Goal: Transaction & Acquisition: Purchase product/service

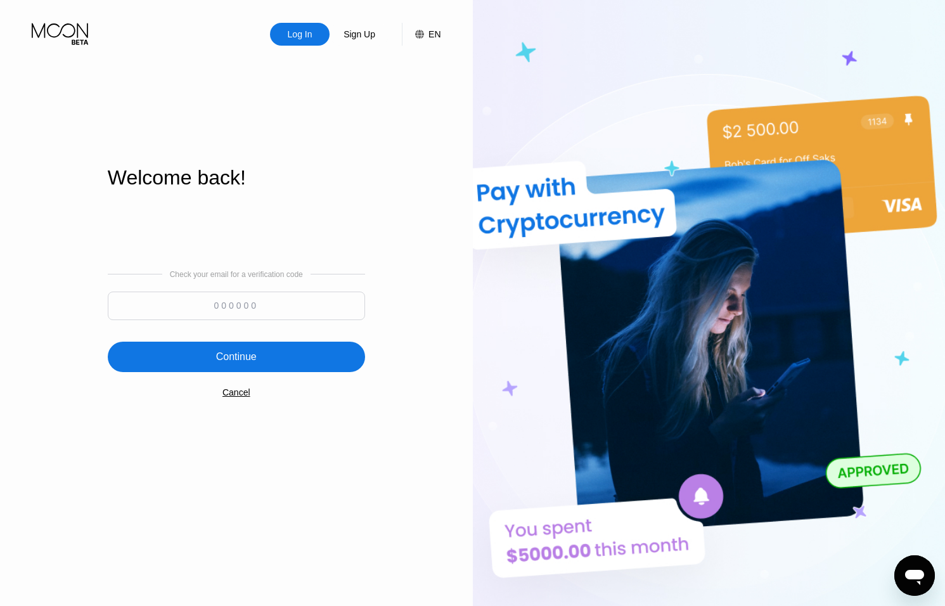
click at [243, 394] on div "Cancel" at bounding box center [236, 392] width 28 height 10
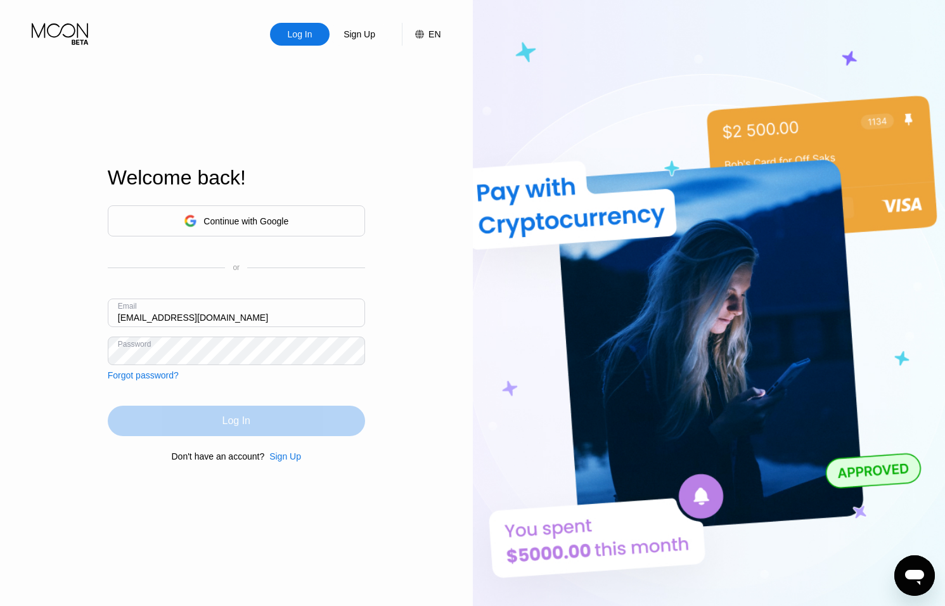
drag, startPoint x: 291, startPoint y: 413, endPoint x: 284, endPoint y: 395, distance: 19.1
click at [291, 413] on div "Log In" at bounding box center [236, 421] width 257 height 30
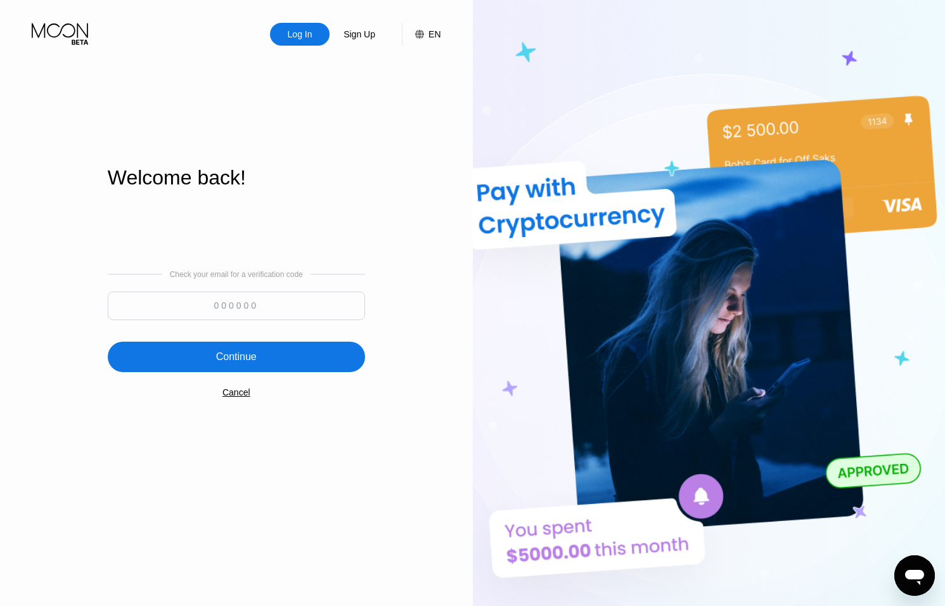
click at [283, 302] on input at bounding box center [236, 306] width 257 height 29
type input "795010"
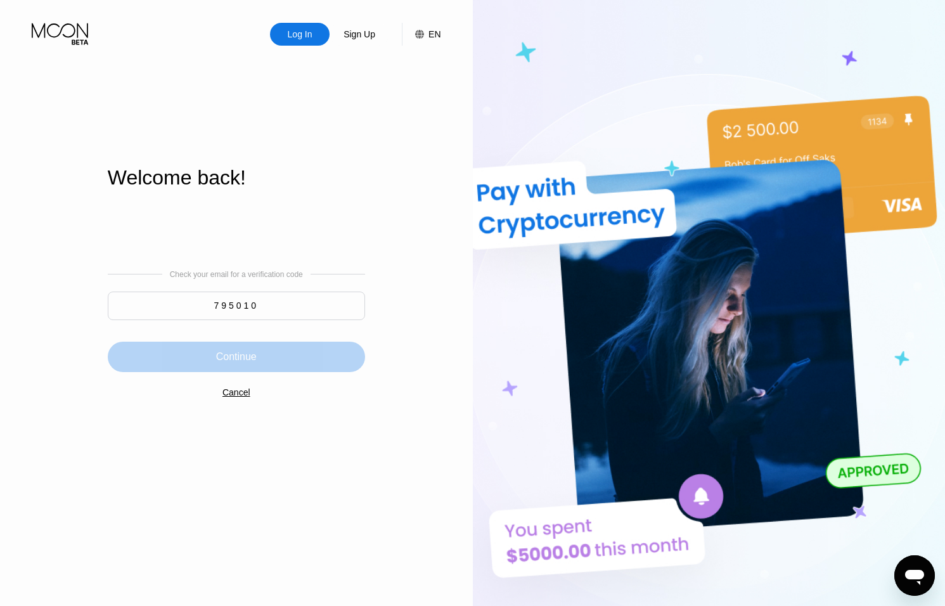
drag, startPoint x: 304, startPoint y: 356, endPoint x: 601, endPoint y: 432, distance: 307.4
click at [305, 356] on div "Continue" at bounding box center [236, 357] width 257 height 30
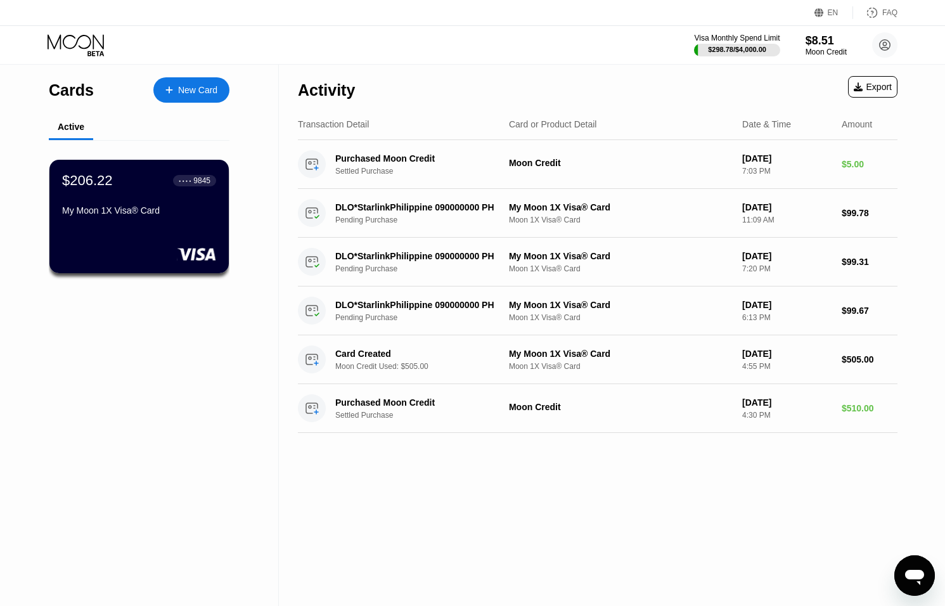
click at [920, 565] on icon "Open messaging window" at bounding box center [914, 575] width 23 height 23
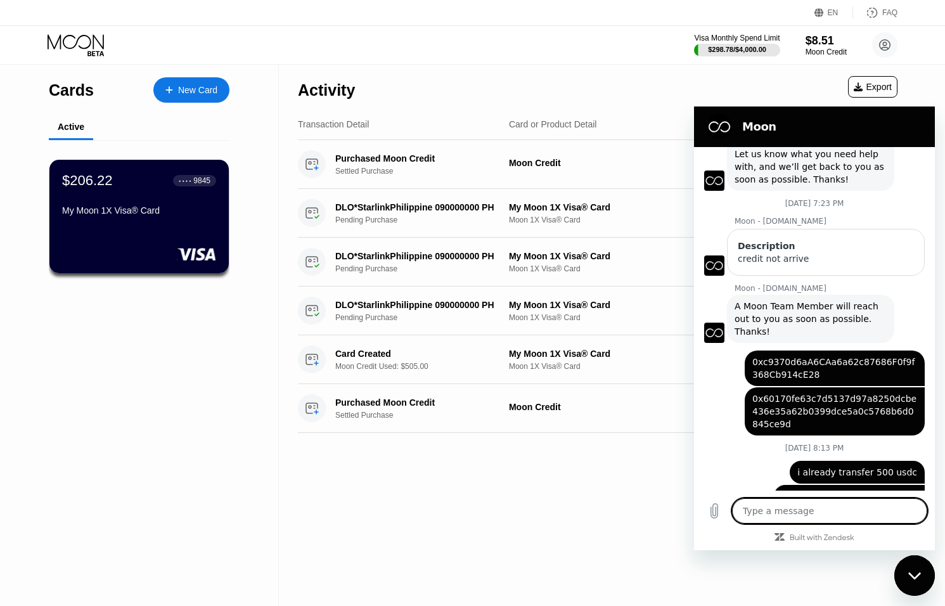
scroll to position [86, 0]
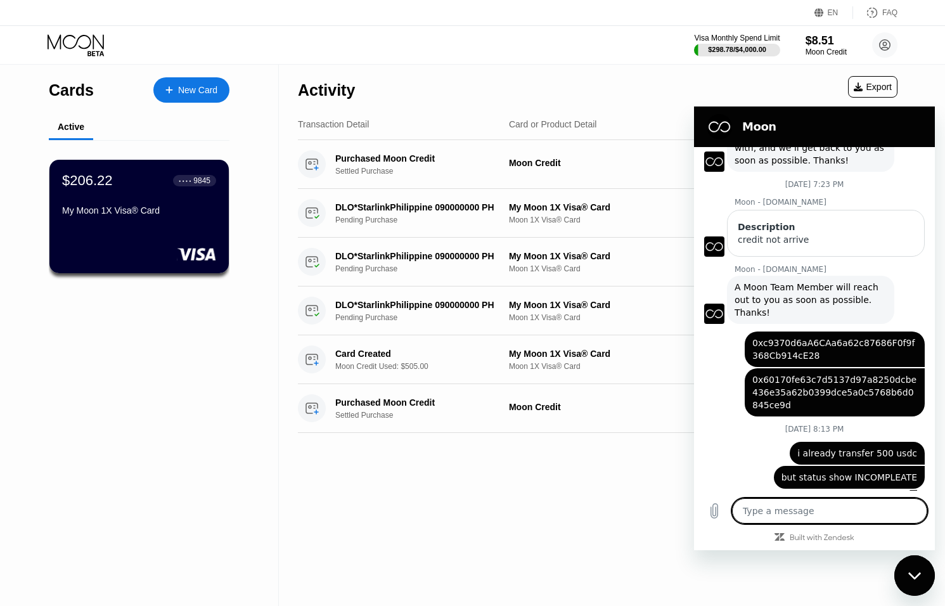
click at [920, 575] on icon "Close messaging window" at bounding box center [914, 576] width 13 height 8
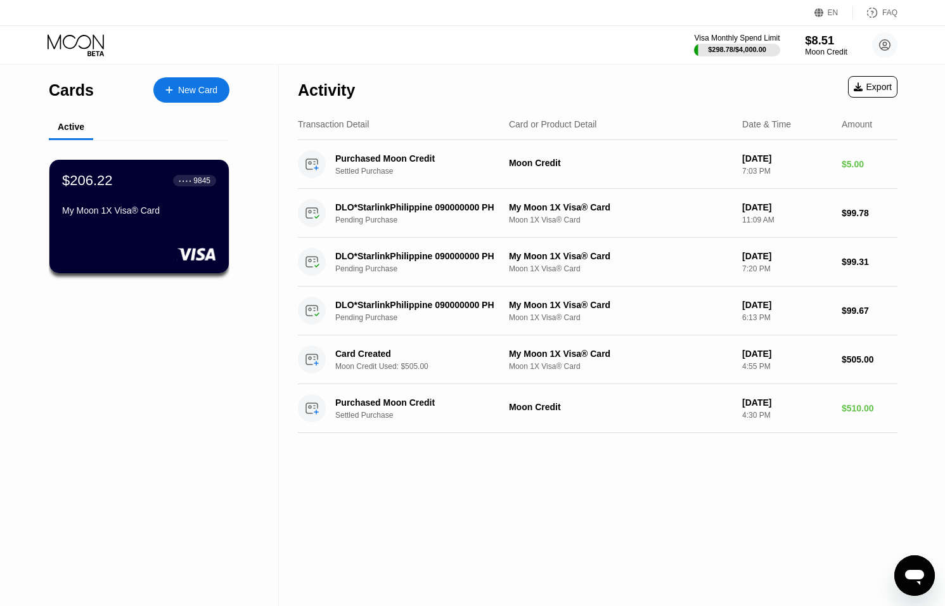
click at [819, 39] on div "$8.51" at bounding box center [826, 40] width 42 height 13
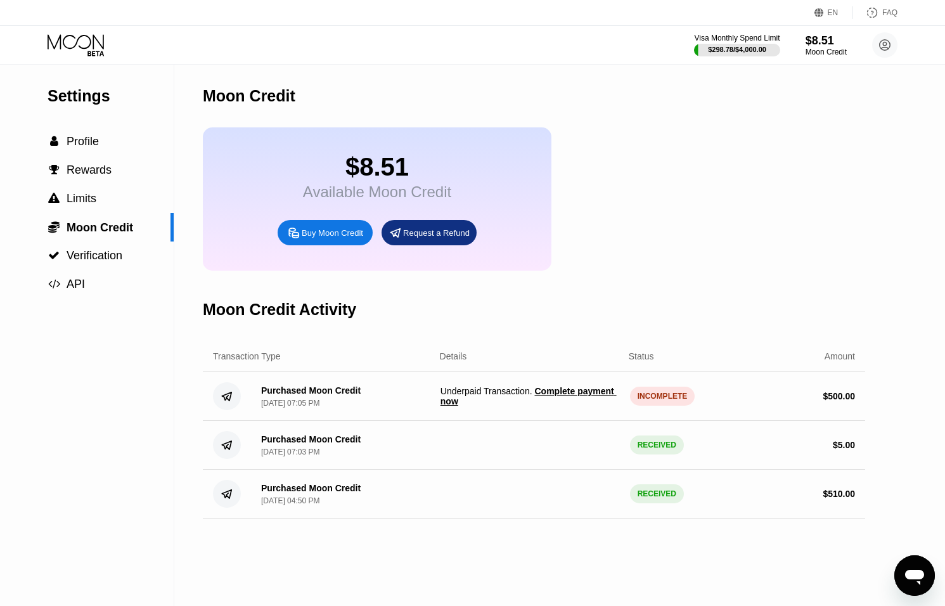
click at [552, 390] on span "Complete payment now" at bounding box center [528, 396] width 176 height 20
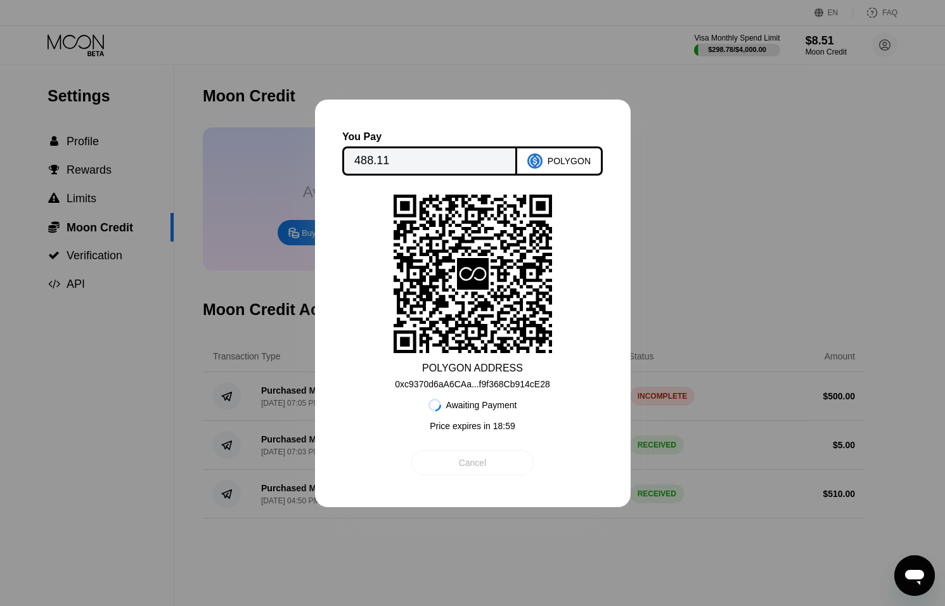
click at [513, 456] on div "Cancel" at bounding box center [472, 462] width 122 height 25
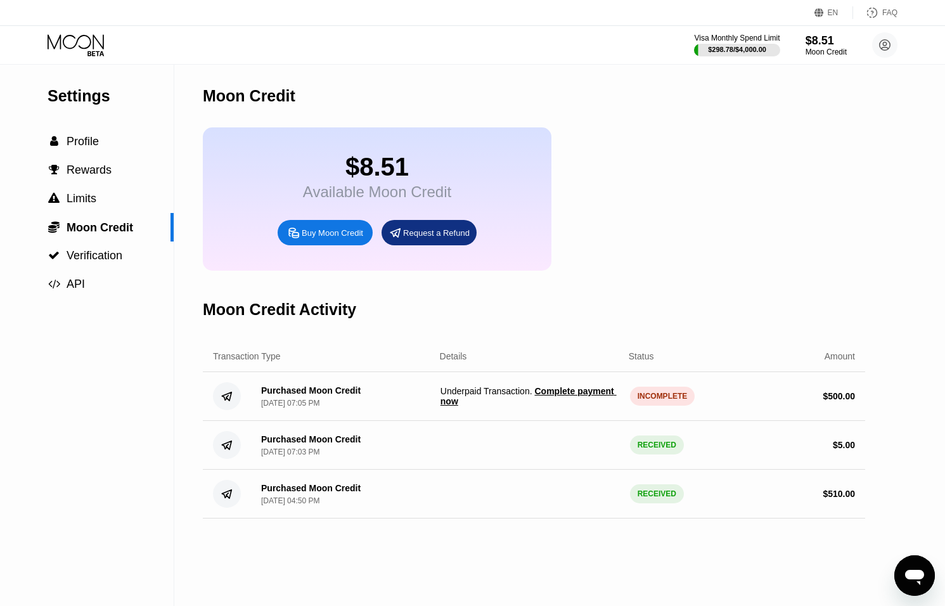
click at [559, 392] on span "Complete payment now" at bounding box center [528, 396] width 176 height 20
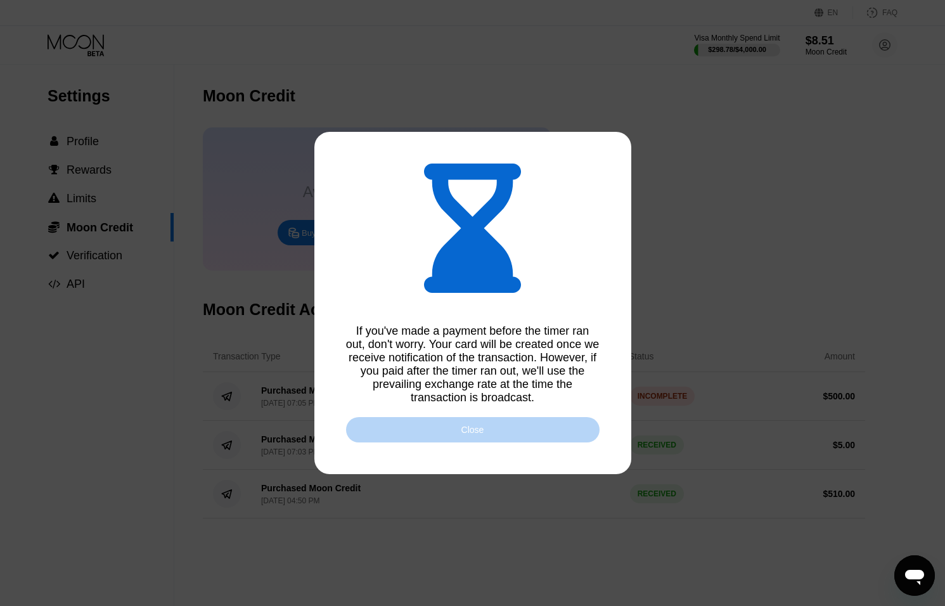
click at [513, 426] on div "Close" at bounding box center [473, 429] width 254 height 25
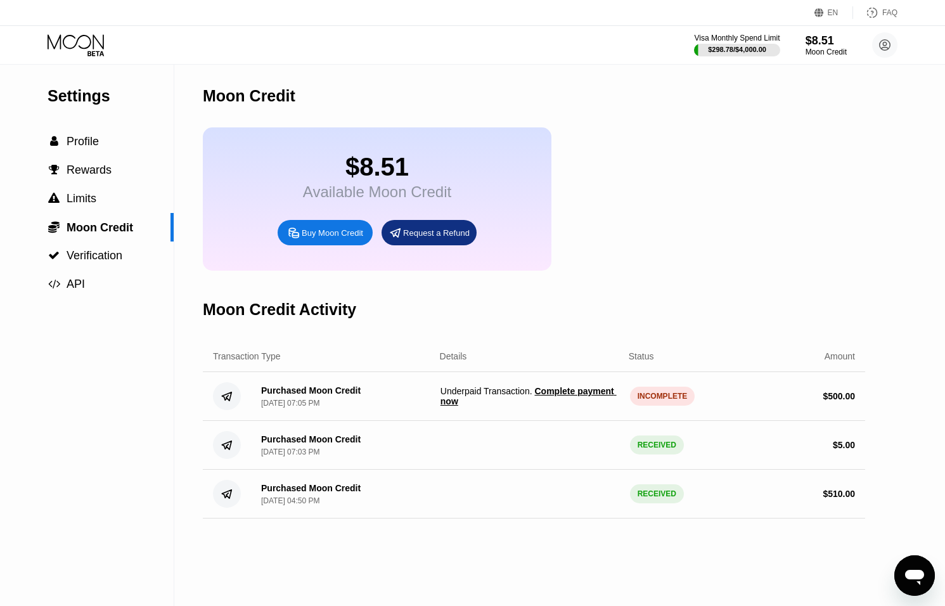
click at [566, 397] on span "Complete payment now" at bounding box center [528, 396] width 176 height 20
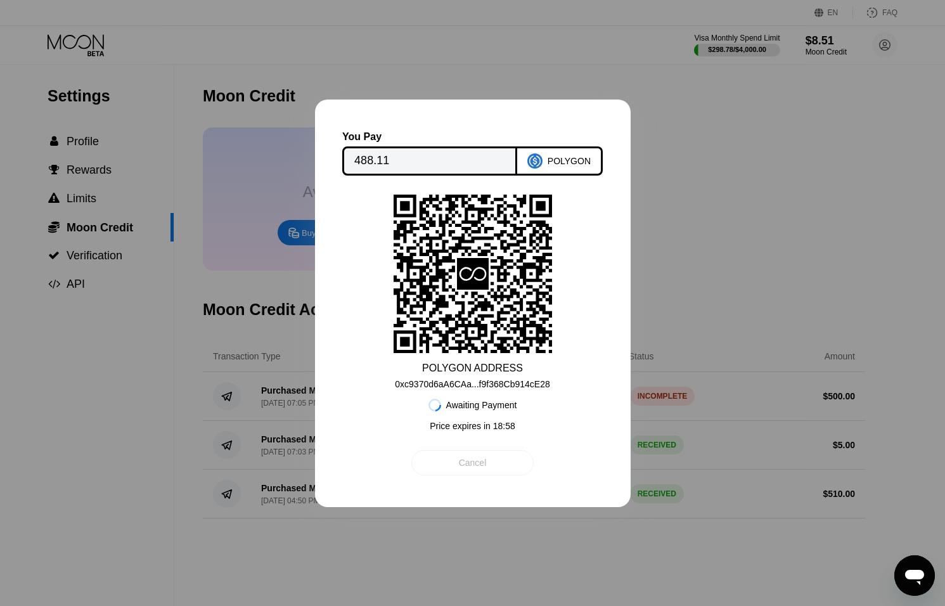
click at [483, 453] on div "Cancel" at bounding box center [472, 462] width 122 height 25
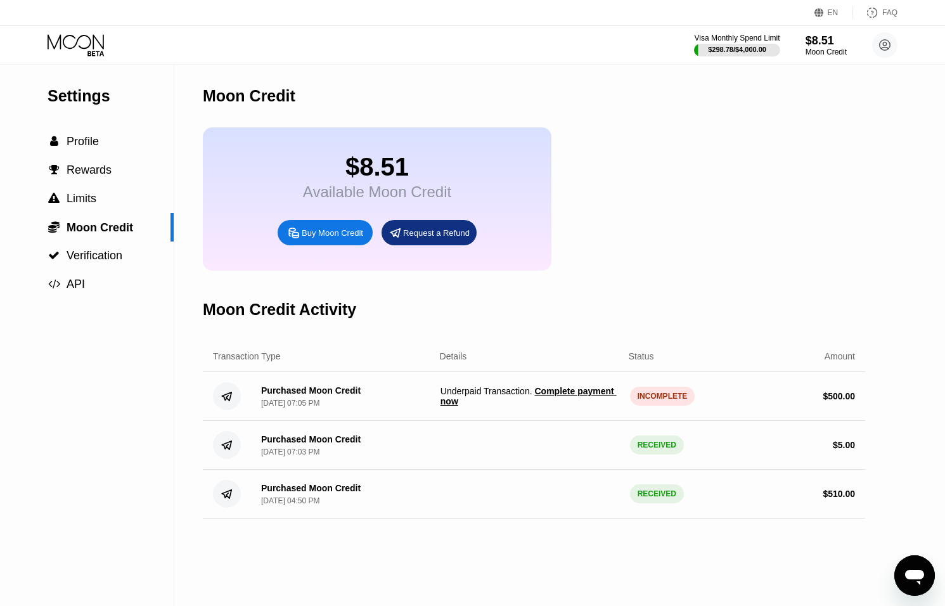
click at [496, 390] on span "Underpaid Transaction . Complete payment now" at bounding box center [529, 396] width 179 height 20
click at [237, 333] on div "Moon Credit Activity" at bounding box center [534, 309] width 662 height 63
click at [70, 41] on icon at bounding box center [77, 45] width 59 height 22
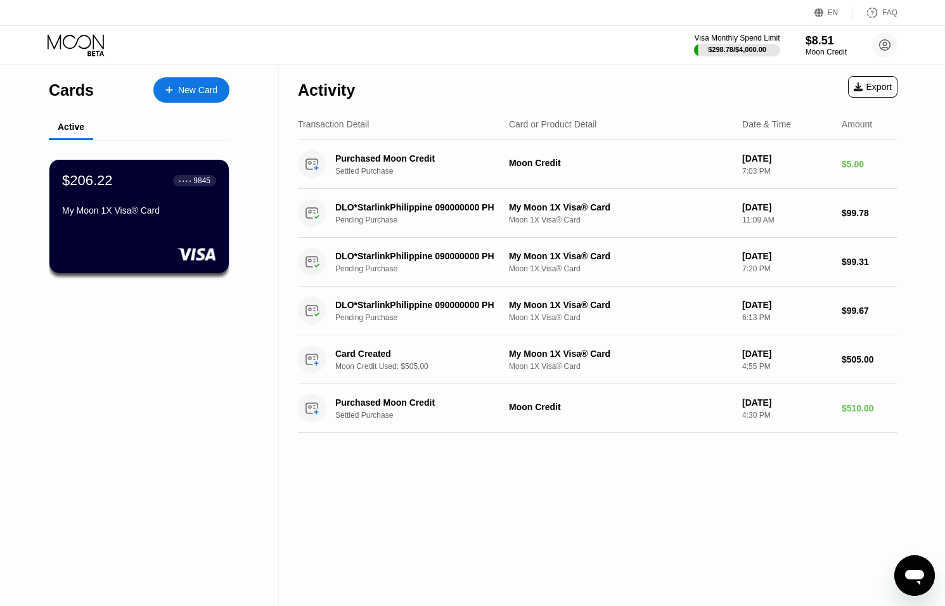
click at [919, 559] on div "Open messaging window" at bounding box center [914, 575] width 38 height 38
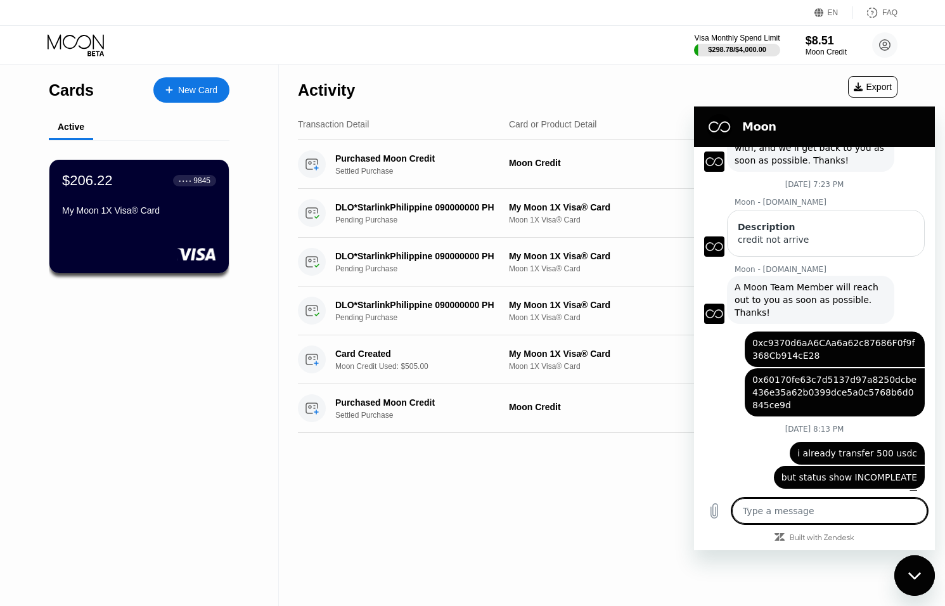
click at [919, 561] on div "Close messaging window" at bounding box center [914, 575] width 38 height 38
type textarea "x"
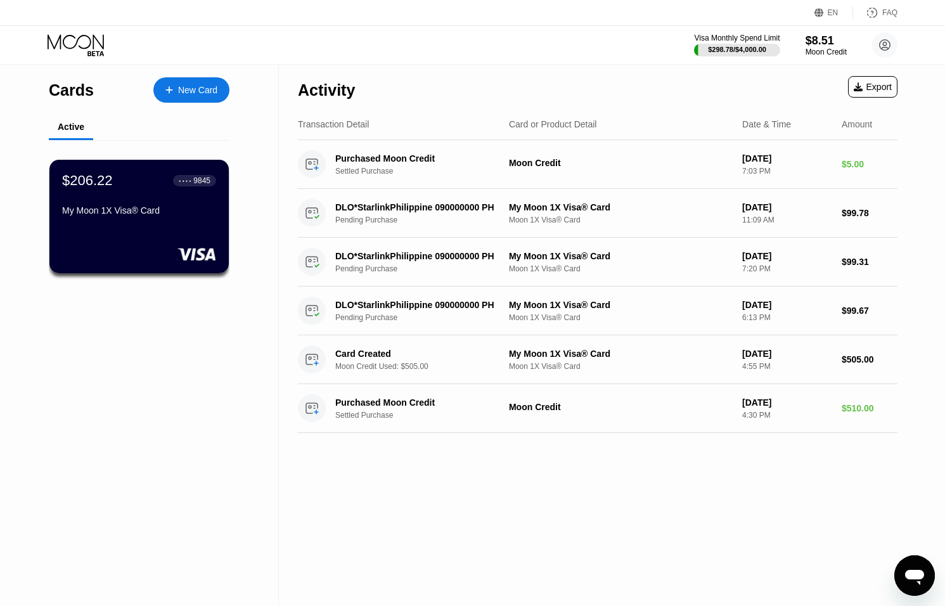
drag, startPoint x: 885, startPoint y: 6, endPoint x: 883, endPoint y: 28, distance: 22.3
click at [884, 8] on div "EN Language Select an item Save FAQ" at bounding box center [472, 13] width 945 height 26
click at [887, 44] on circle at bounding box center [884, 44] width 25 height 25
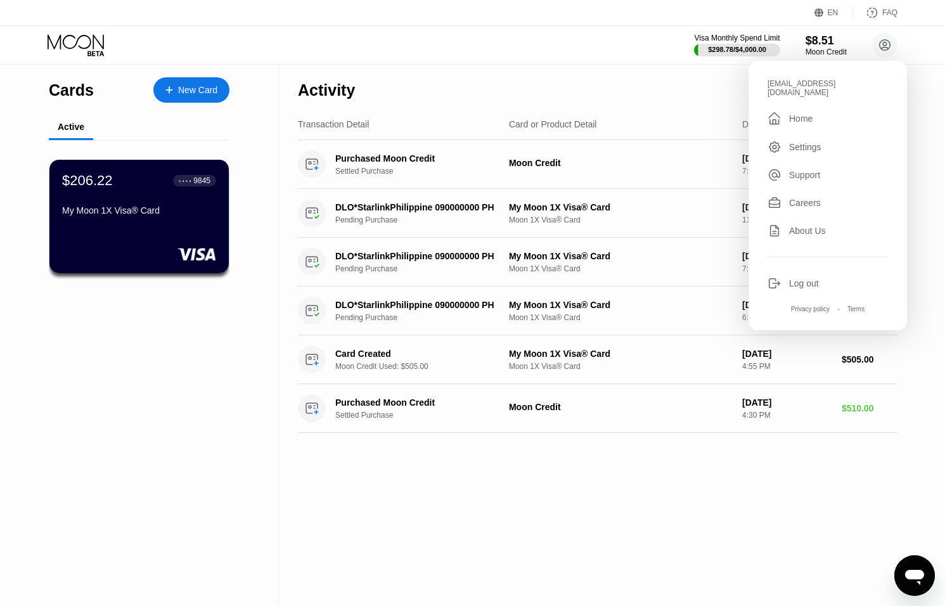
click at [793, 278] on div "Log out" at bounding box center [804, 283] width 30 height 10
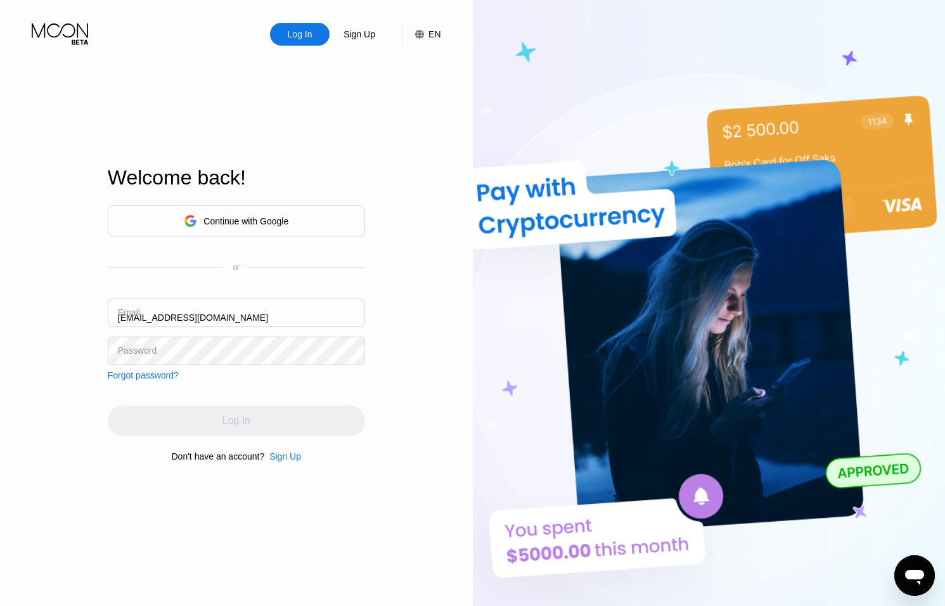
click at [131, 316] on div "Email ceo@dithailand.com" at bounding box center [236, 317] width 257 height 38
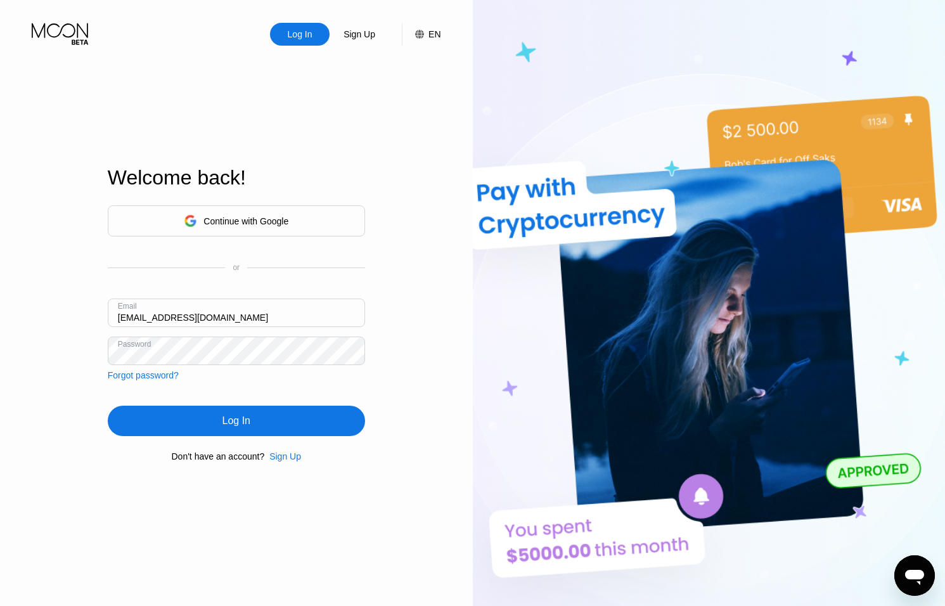
click at [130, 319] on input "ceo@dithailand.com" at bounding box center [236, 312] width 257 height 29
type input "aunglin@dithailand.com"
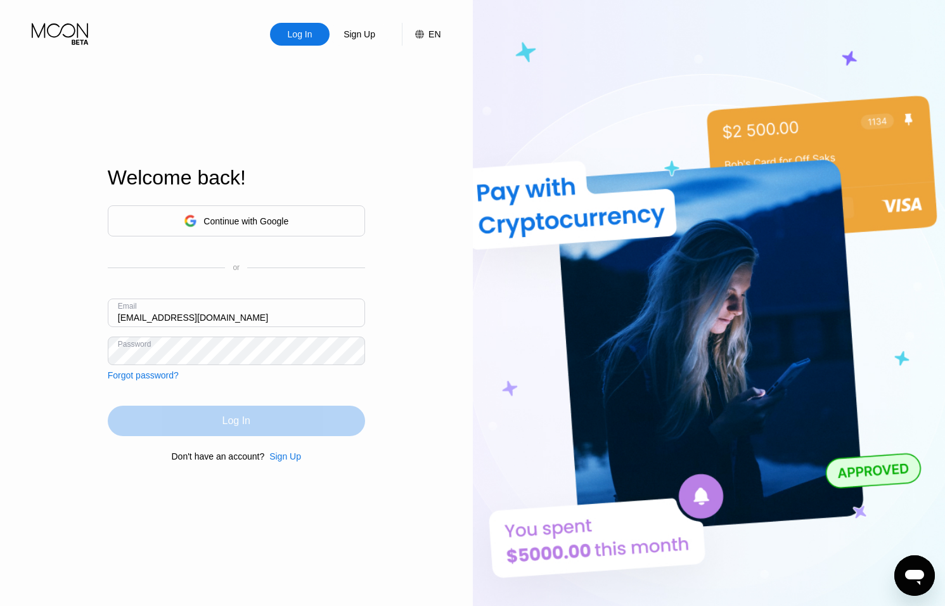
click at [255, 409] on div "Log In" at bounding box center [236, 421] width 257 height 30
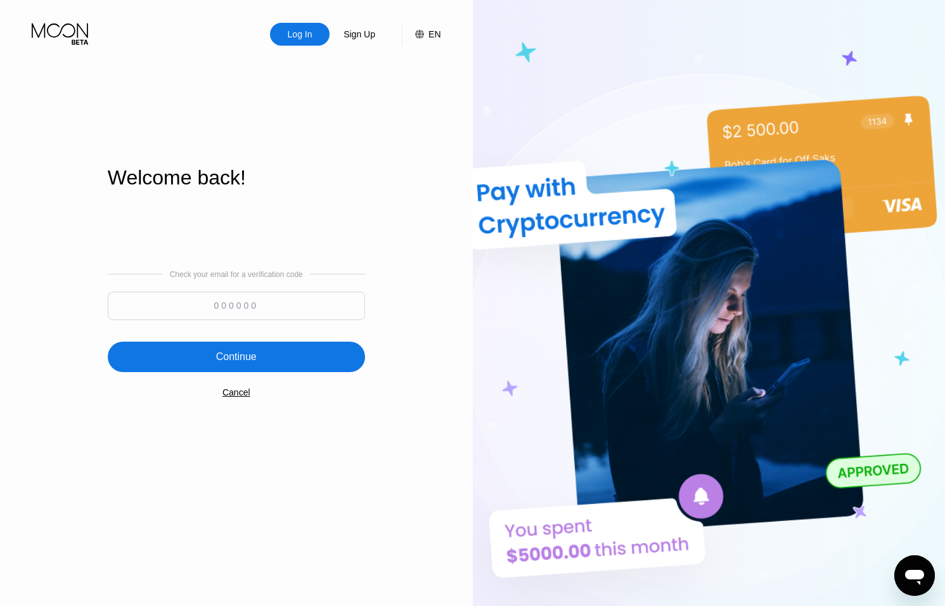
click at [276, 309] on input at bounding box center [236, 306] width 257 height 29
type input "942879"
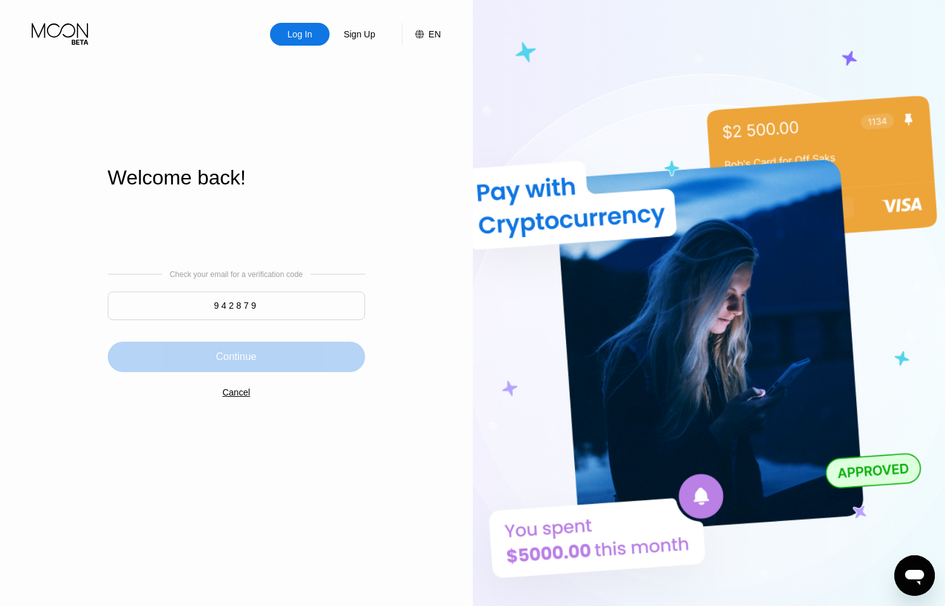
click at [284, 346] on div "Continue" at bounding box center [236, 357] width 257 height 30
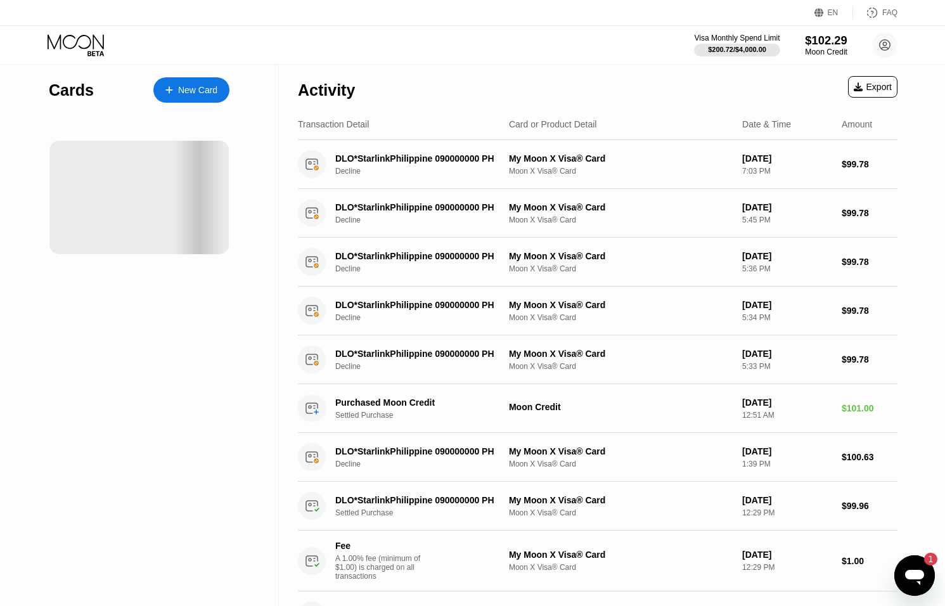
click at [834, 48] on div "Moon Credit" at bounding box center [826, 52] width 42 height 9
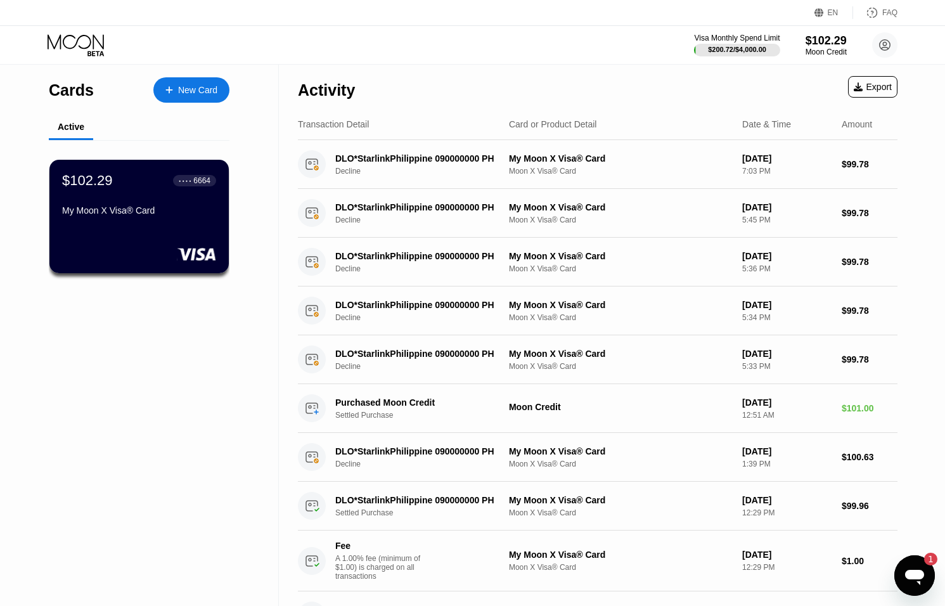
click at [921, 580] on icon "Open messaging window, 1 unread message" at bounding box center [914, 575] width 23 height 23
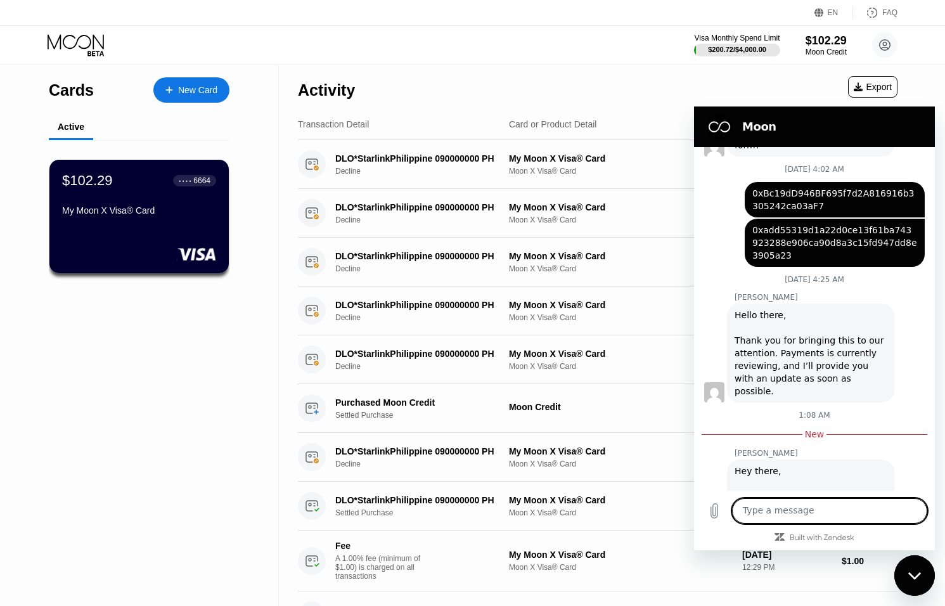
scroll to position [377, 0]
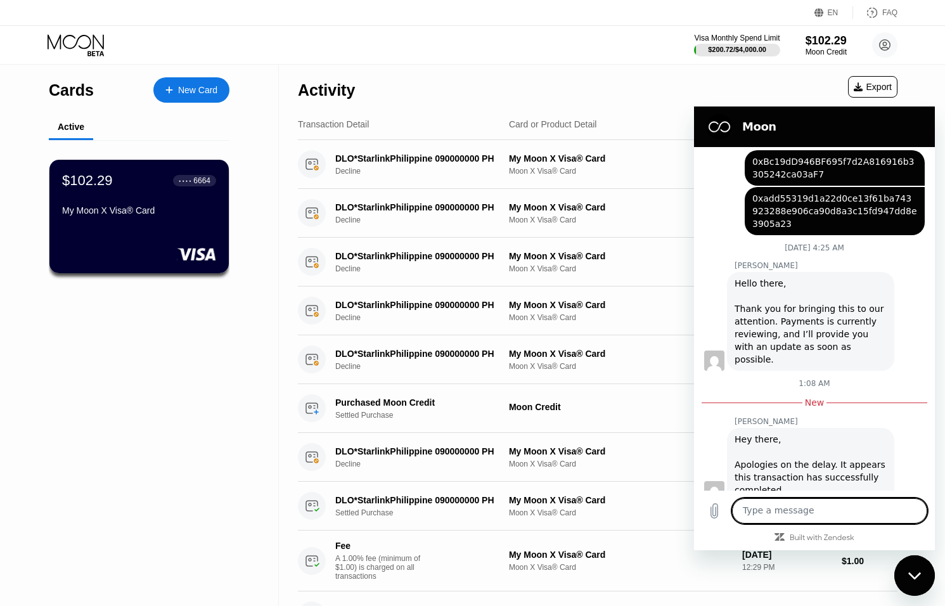
click at [909, 581] on div "Close messaging window" at bounding box center [914, 575] width 38 height 38
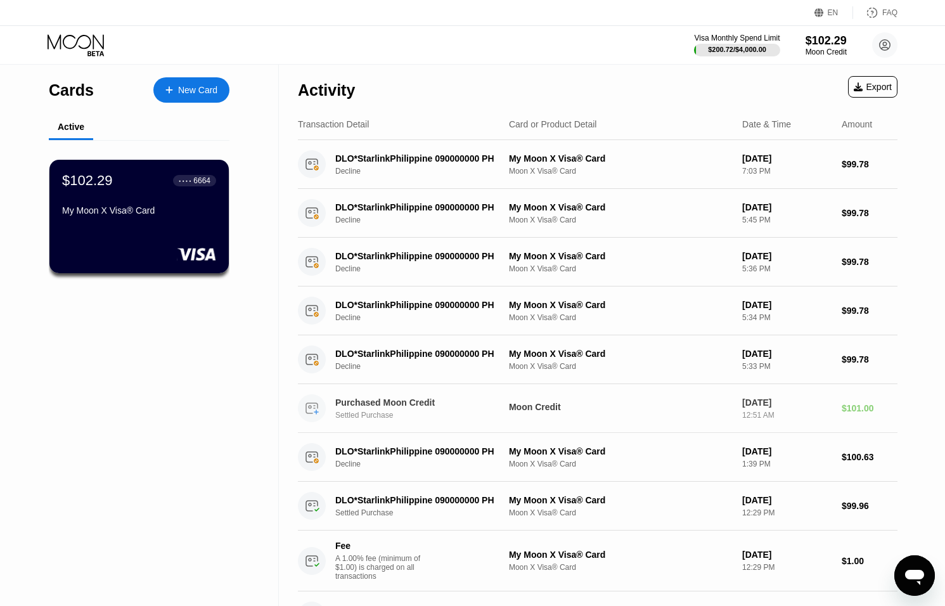
click at [731, 404] on div "Moon Credit" at bounding box center [620, 407] width 223 height 10
click at [832, 51] on div "Moon Credit" at bounding box center [826, 52] width 42 height 9
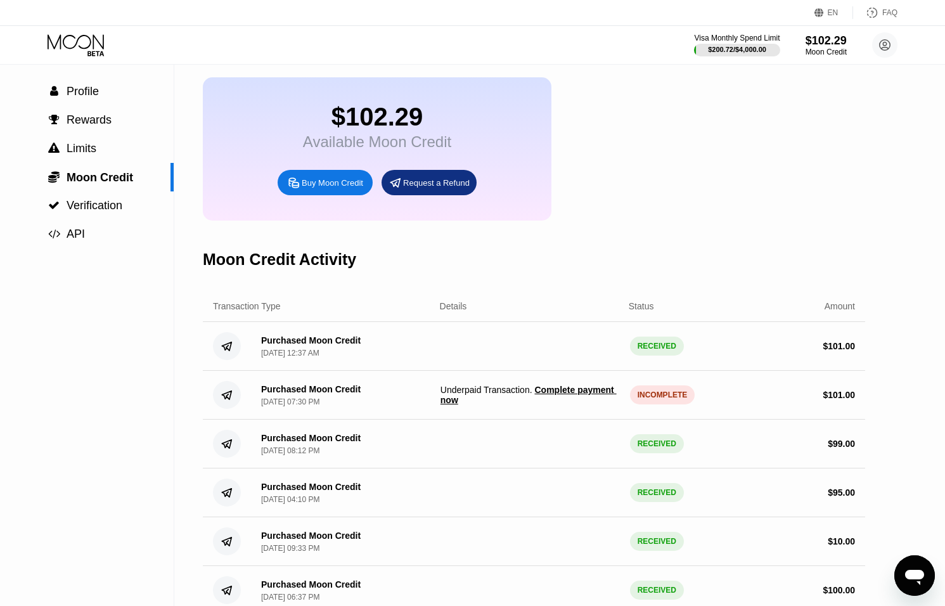
scroll to position [53, 0]
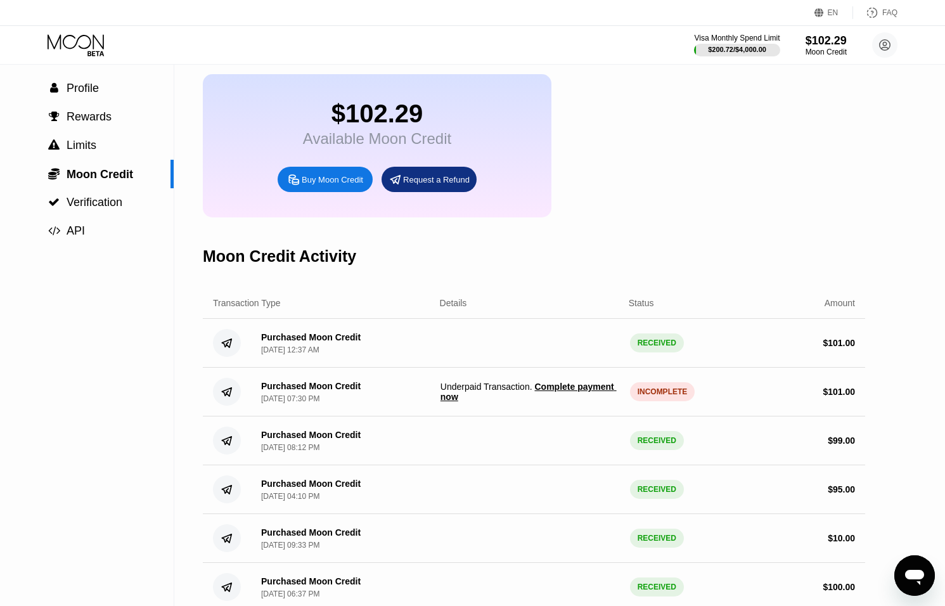
click at [568, 390] on span "Complete payment now" at bounding box center [528, 392] width 176 height 20
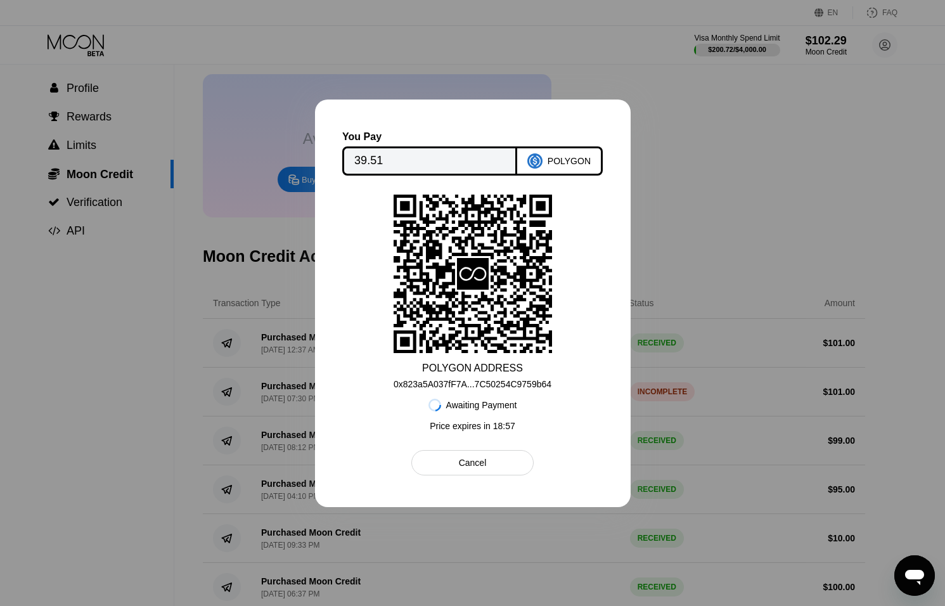
click at [535, 380] on div "0x823a5A037fF7A...7C50254C9759b64" at bounding box center [473, 384] width 158 height 10
click at [518, 375] on div "0x823a5A037fF7A...7C50254C9759b64" at bounding box center [473, 381] width 158 height 15
click at [520, 383] on div "0x823a5A037fF7A...7C50254C9759b64" at bounding box center [473, 384] width 158 height 10
click at [475, 466] on div "Cancel" at bounding box center [473, 462] width 28 height 11
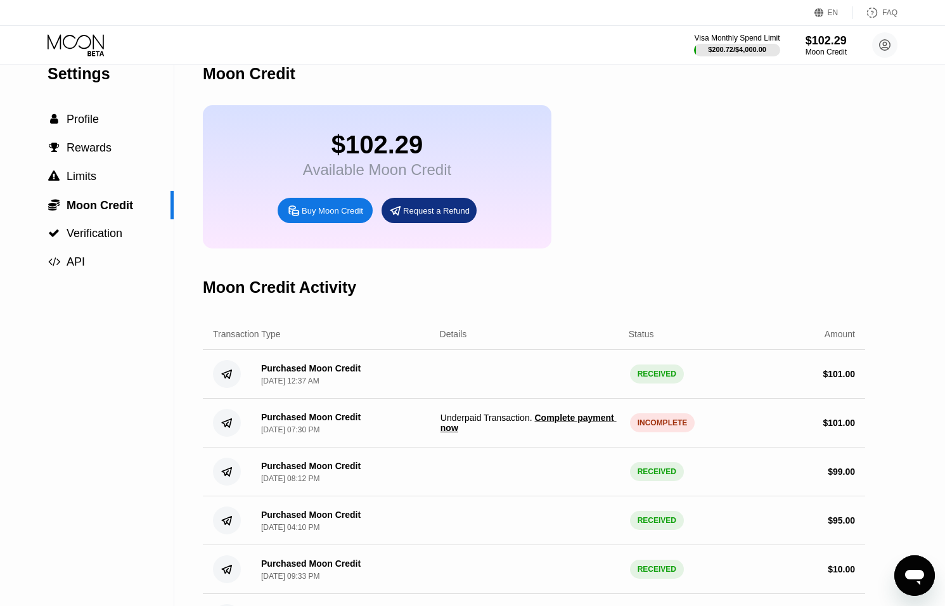
scroll to position [23, 0]
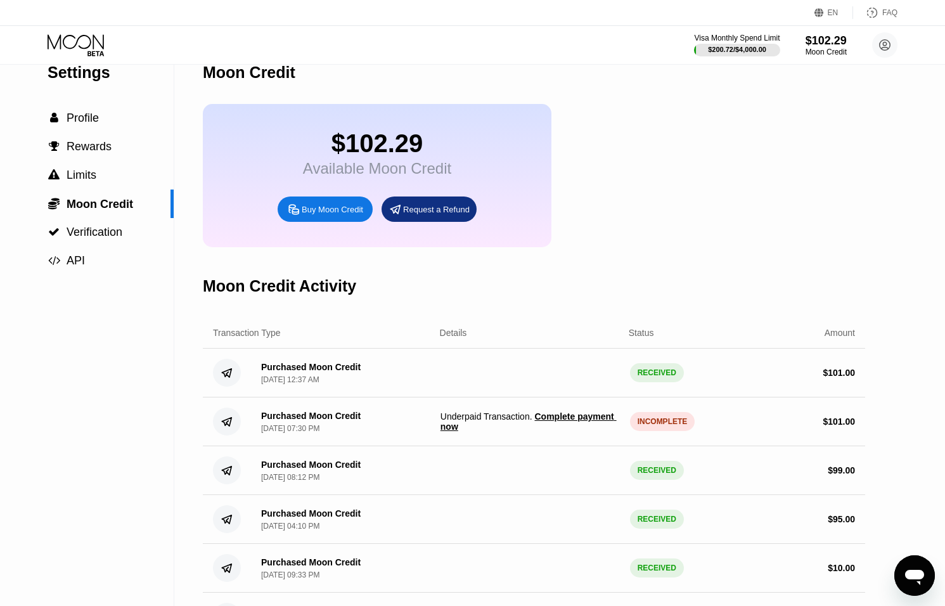
click at [920, 576] on icon "Open messaging window" at bounding box center [914, 577] width 19 height 15
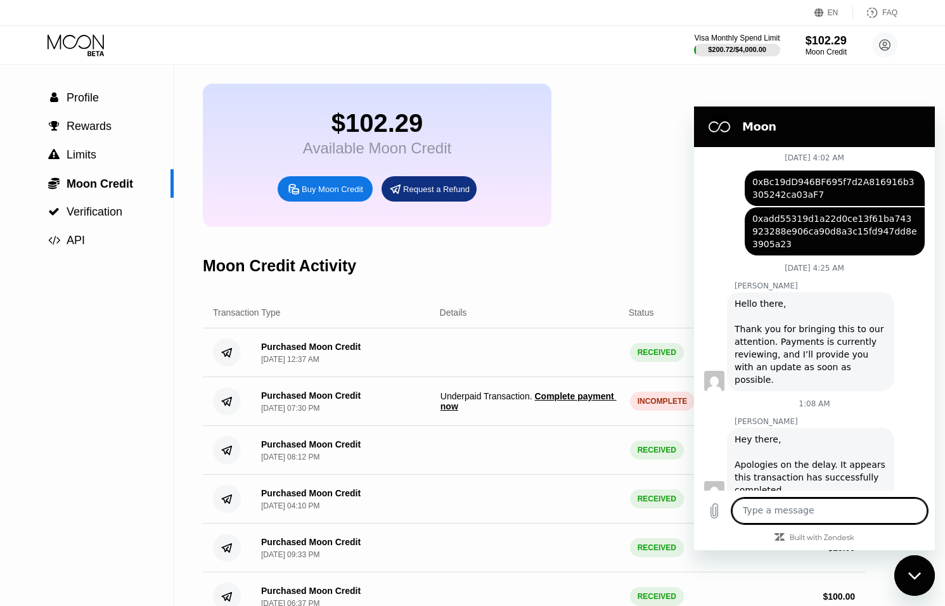
scroll to position [45, 0]
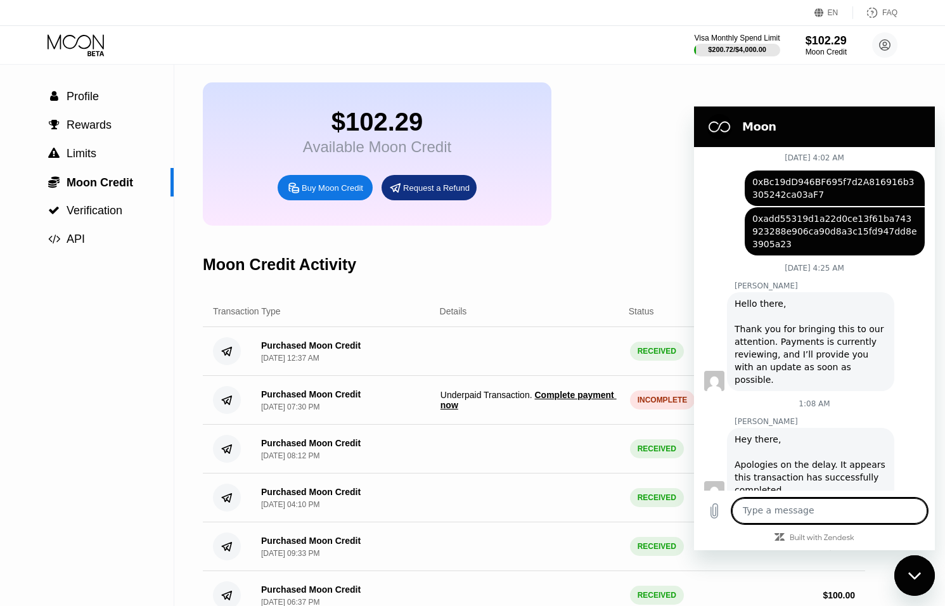
click at [906, 582] on div "Close messaging window" at bounding box center [914, 575] width 38 height 38
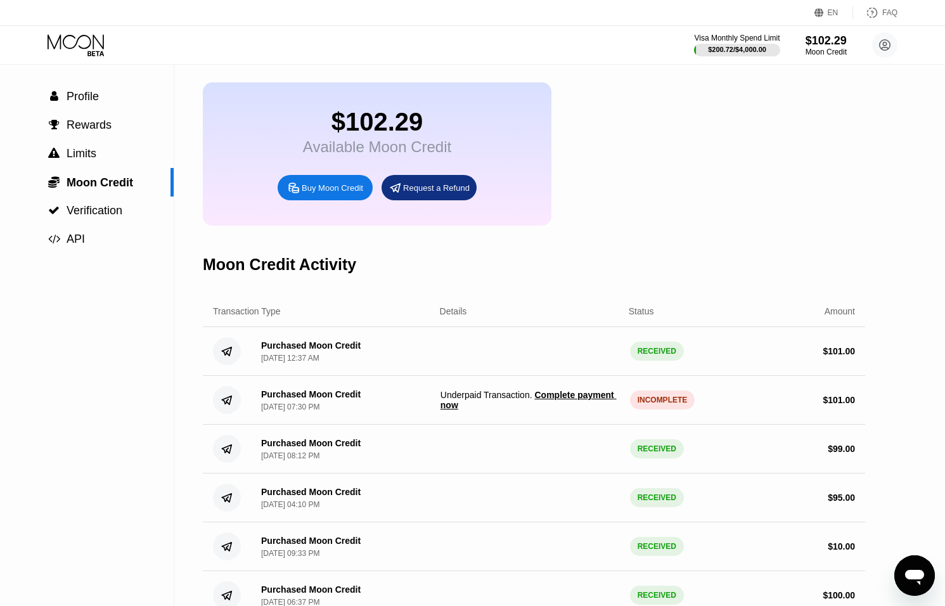
click at [913, 577] on icon "Open messaging window" at bounding box center [914, 577] width 19 height 15
type textarea "x"
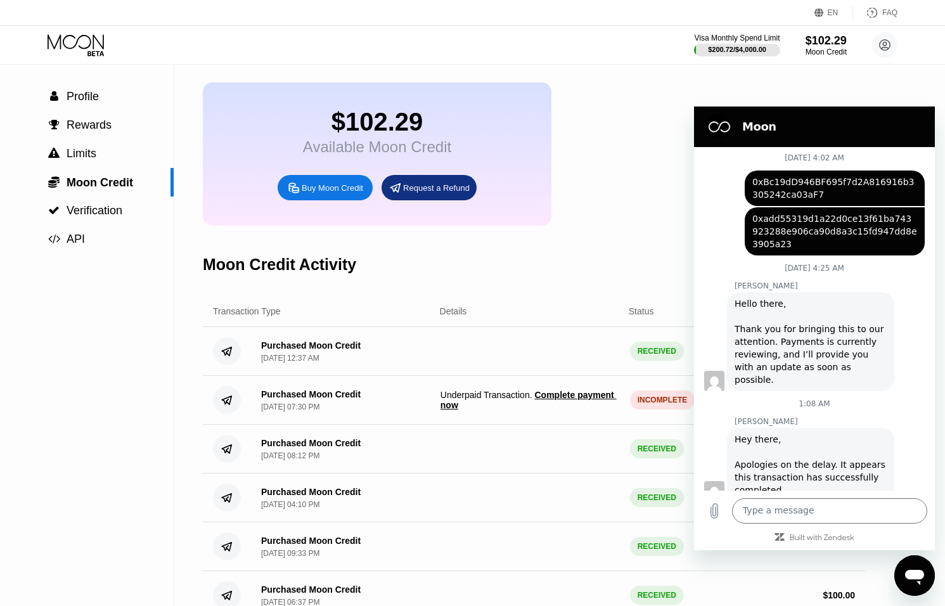
scroll to position [0, 0]
paste textarea "0x823a5A037fF7A8254ECC5D1817C50254C9759b64"
type textarea "0x823a5A037fF7A8254ECC5D1817C50254C9759b64"
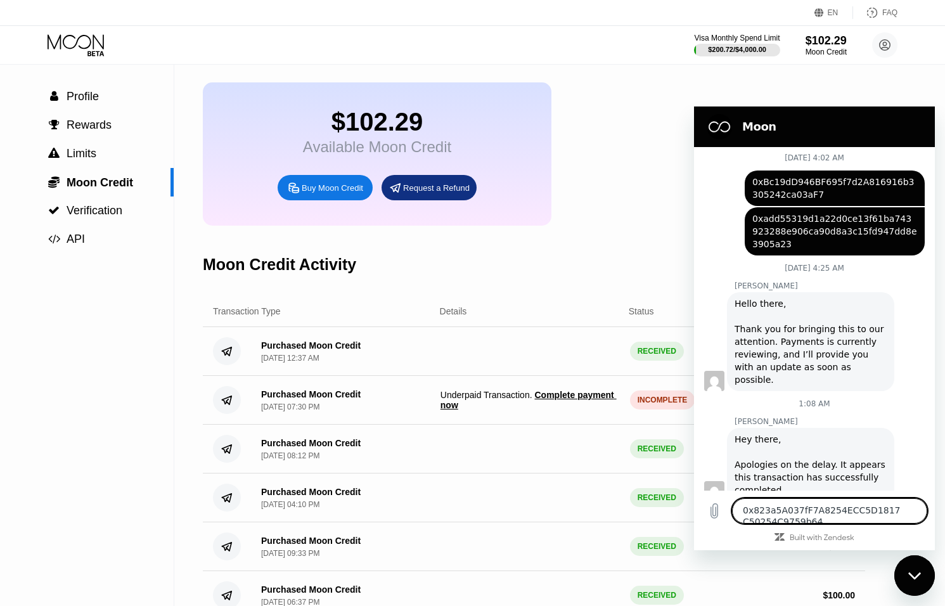
type textarea "x"
type textarea "0x823a5A037fF7A8254ECC5D1817C50254C9759b64"
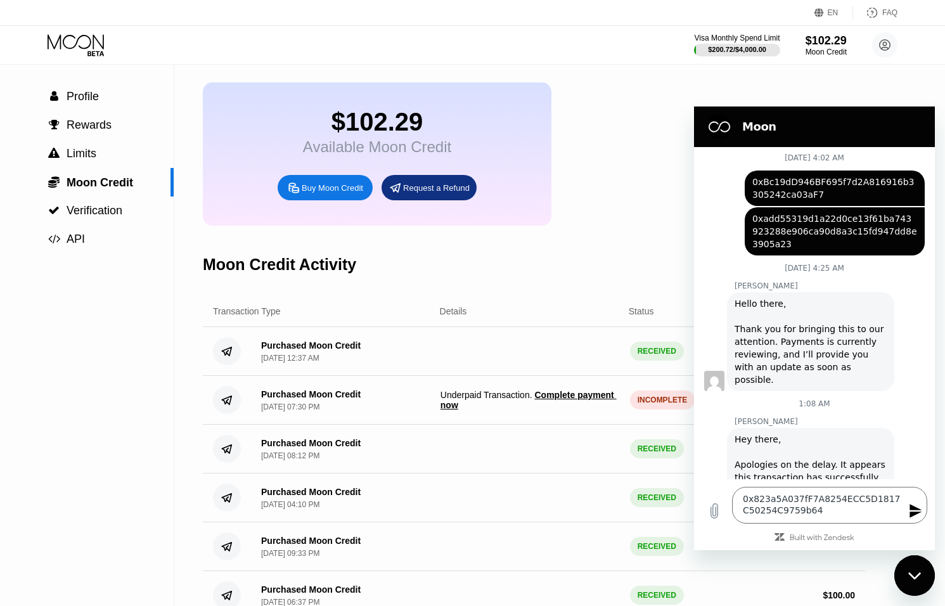
click at [918, 510] on icon "Send message" at bounding box center [915, 510] width 15 height 15
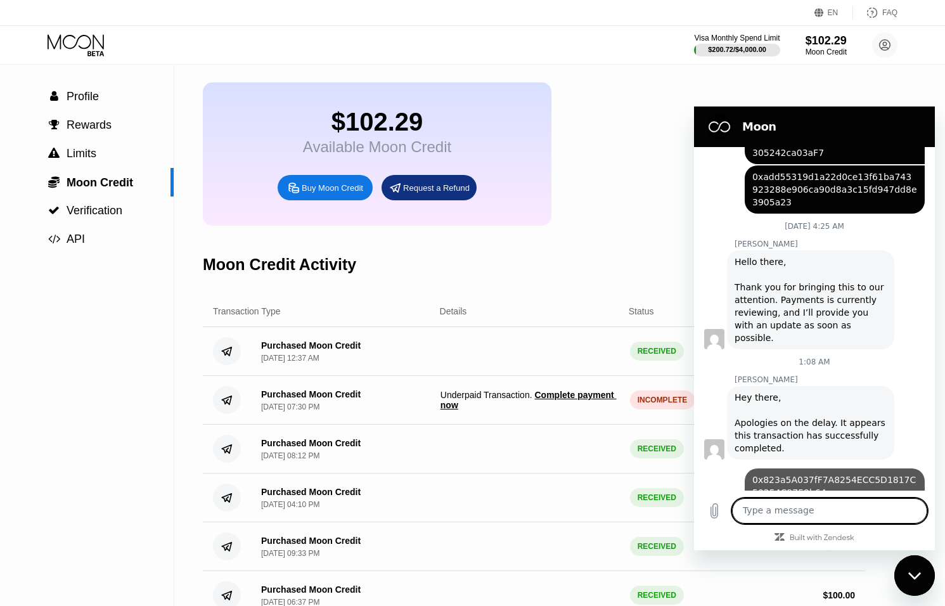
type textarea "x"
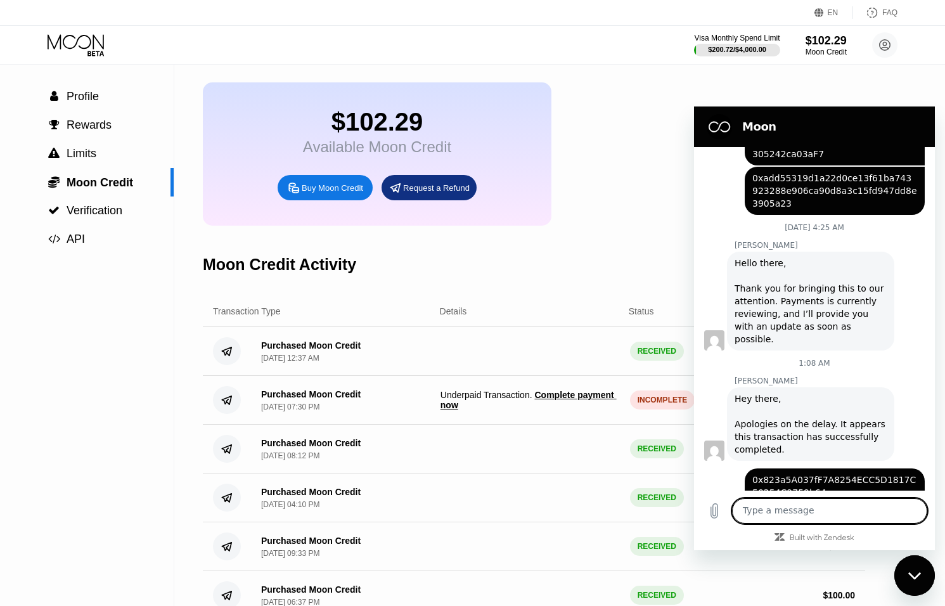
click at [849, 510] on textarea at bounding box center [829, 510] width 195 height 25
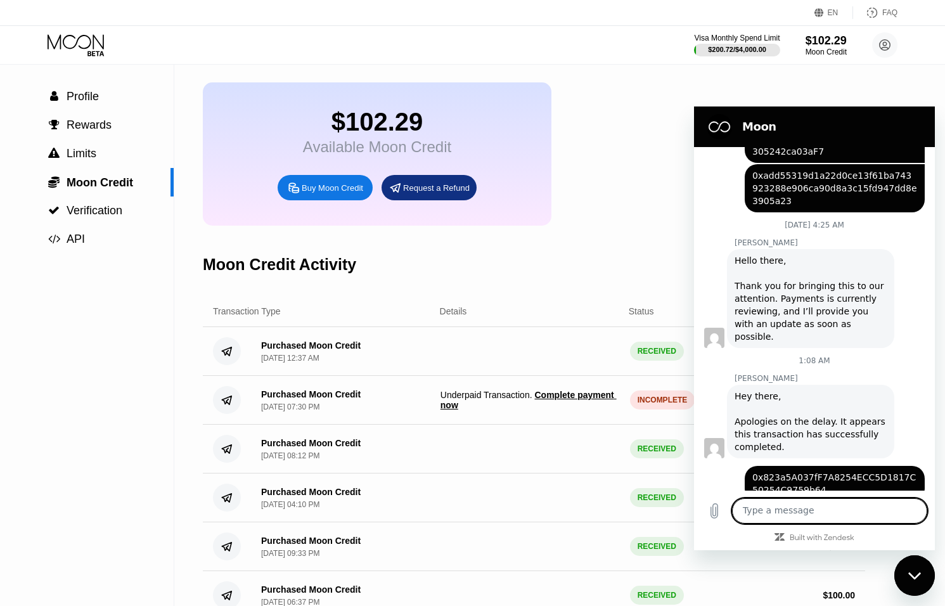
paste textarea "0xffac0ab9bd0df6682237bb7d68de72819b3afa72f4b73eab08026f1d910324db"
type textarea "0xffac0ab9bd0df6682237bb7d68de72819b3afa72f4b73eab08026f1d910324db"
type textarea "x"
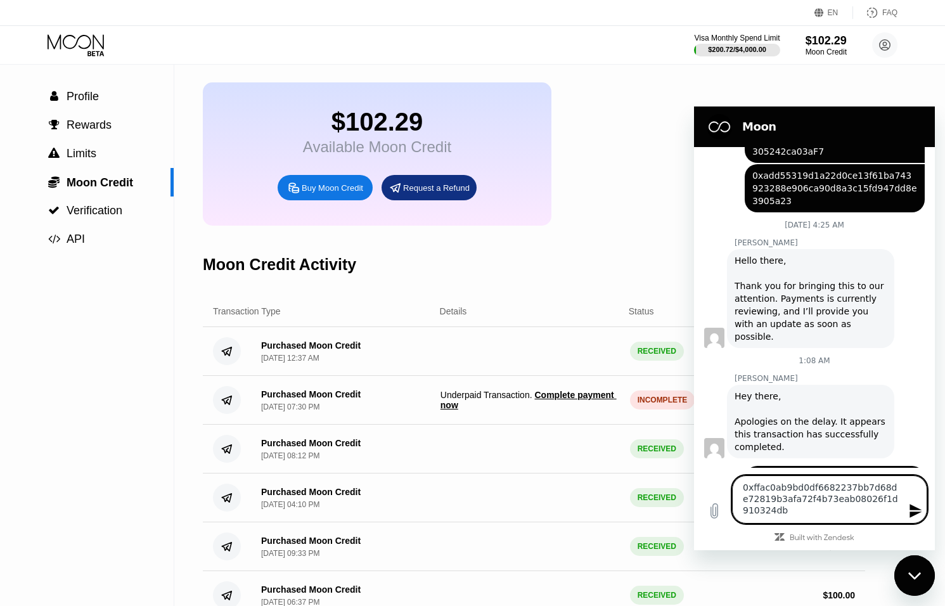
type textarea "0xffac0ab9bd0df6682237bb7d68de72819b3afa72f4b73eab08026f1d910324db"
click at [916, 507] on icon "Send message" at bounding box center [915, 510] width 15 height 15
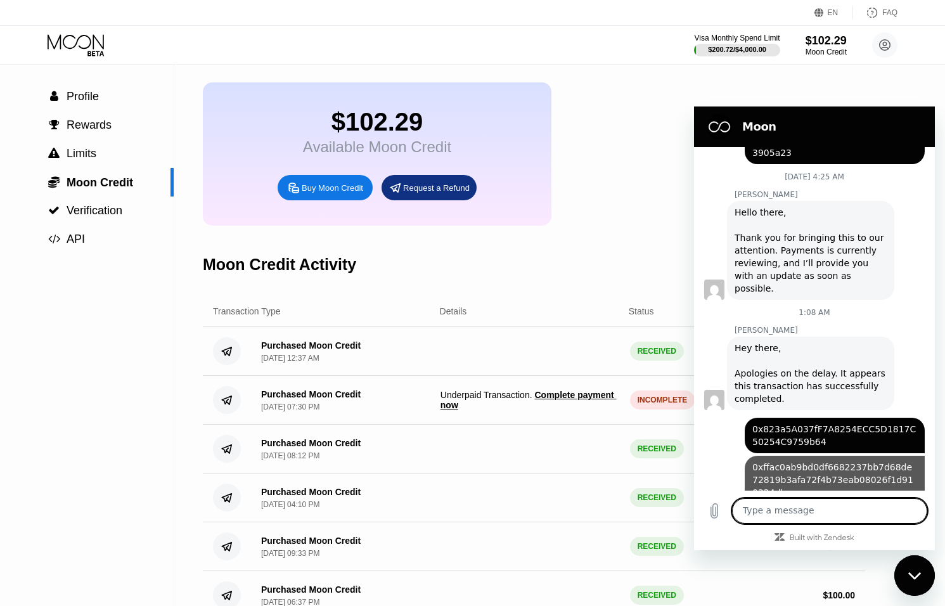
type textarea "x"
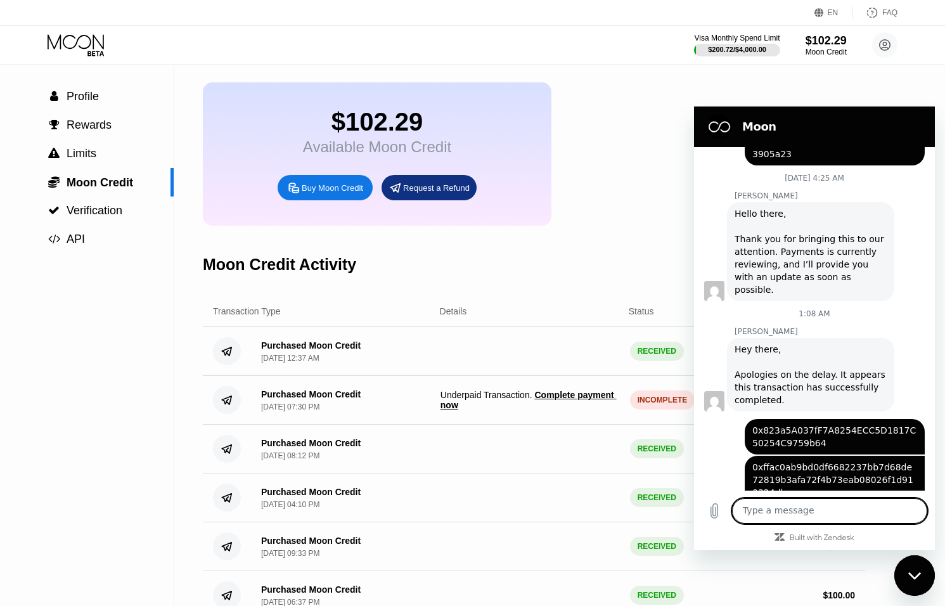
click at [809, 511] on textarea at bounding box center [829, 510] width 195 height 25
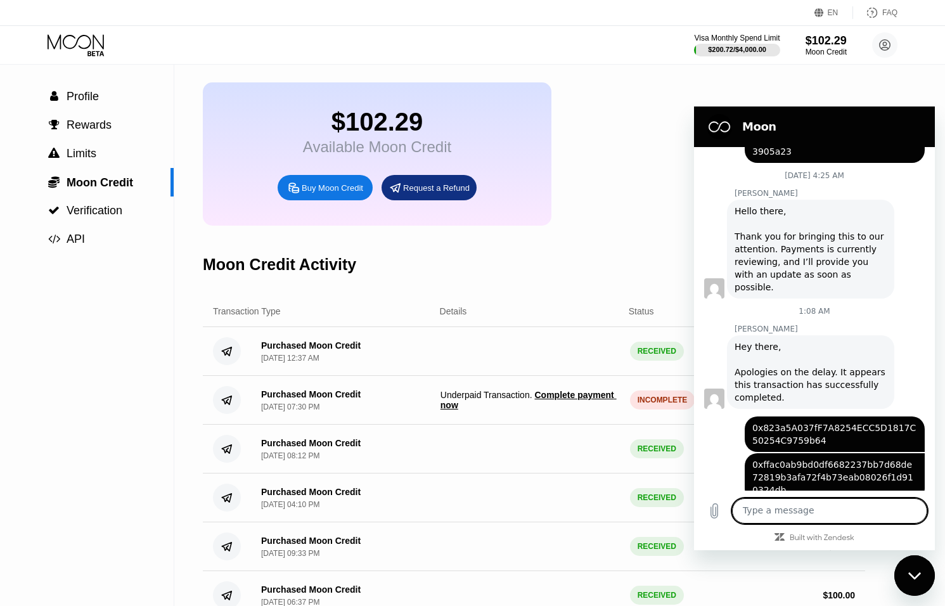
click at [792, 508] on textarea at bounding box center [829, 510] width 195 height 25
type textarea "n"
type textarea "x"
type textarea "ne"
type textarea "x"
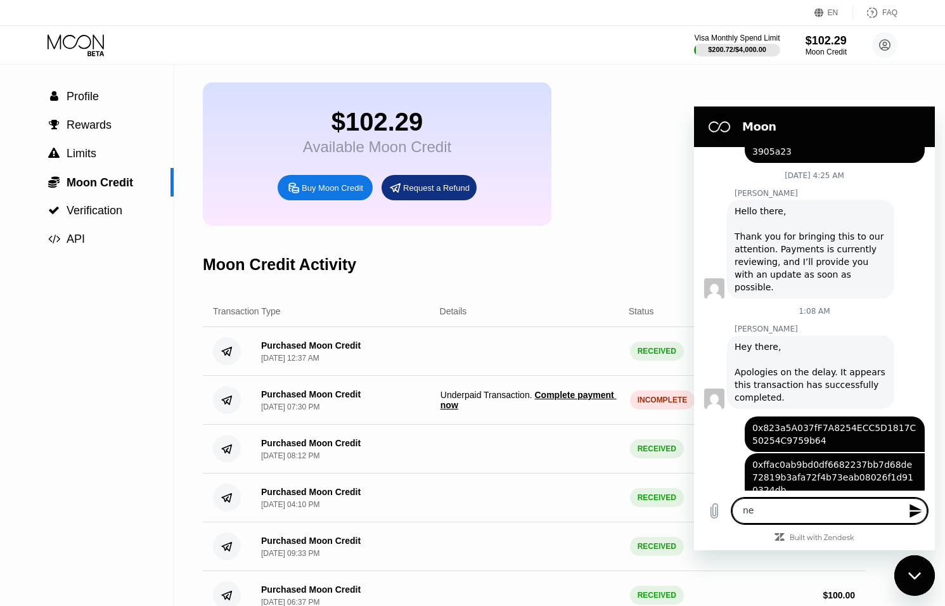
type textarea "nex"
type textarea "x"
type textarea "next"
type textarea "x"
type textarea "next"
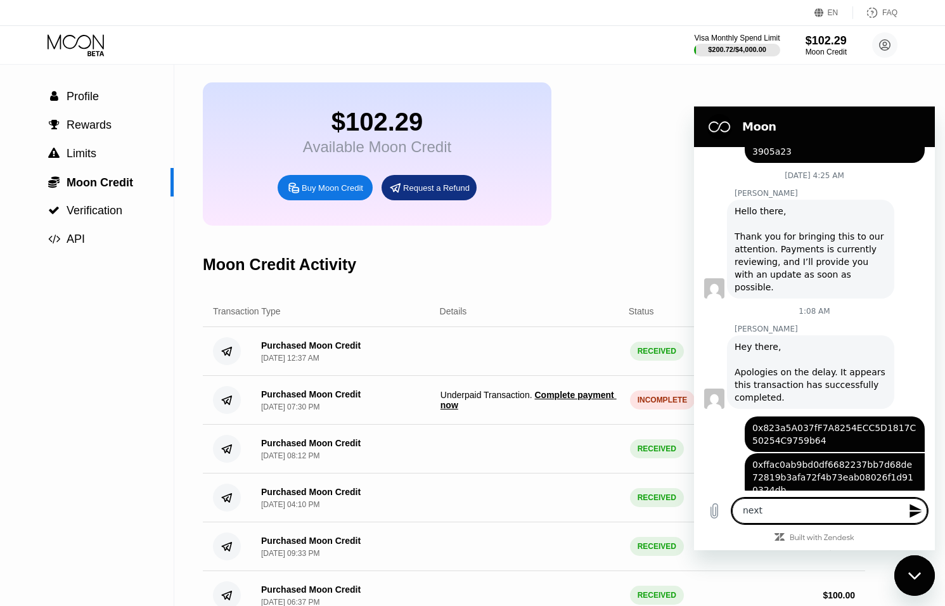
type textarea "x"
type textarea "next t"
type textarea "x"
type textarea "next tr"
type textarea "x"
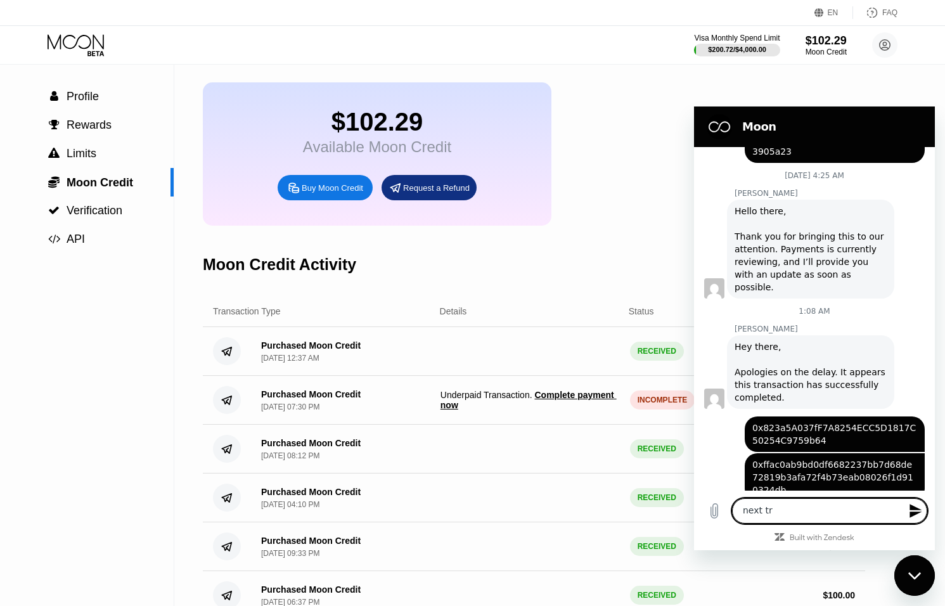
type textarea "next tra"
type textarea "x"
type textarea "next tran"
type textarea "x"
type textarea "next trans"
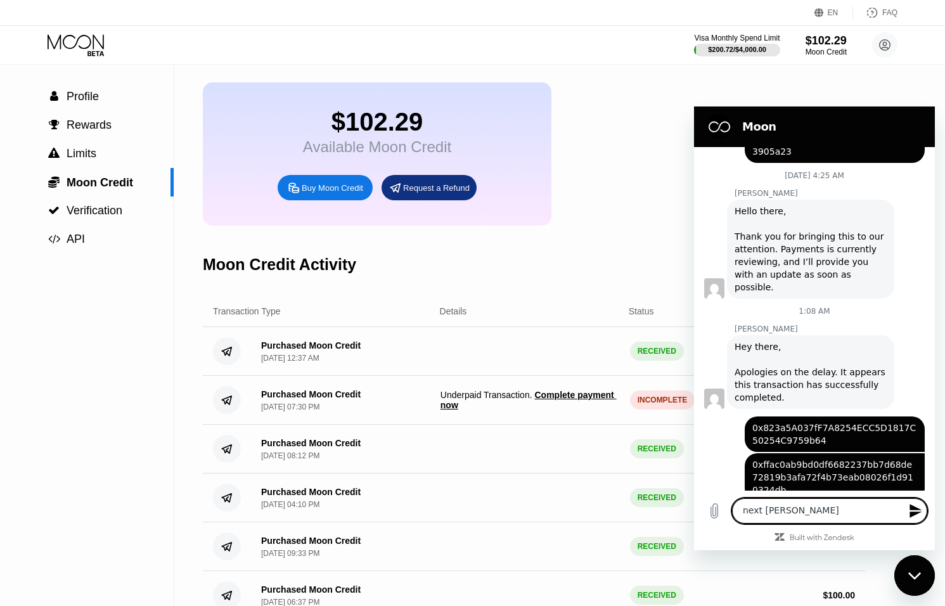
type textarea "x"
type textarea "next transa"
type textarea "x"
type textarea "next transac"
type textarea "x"
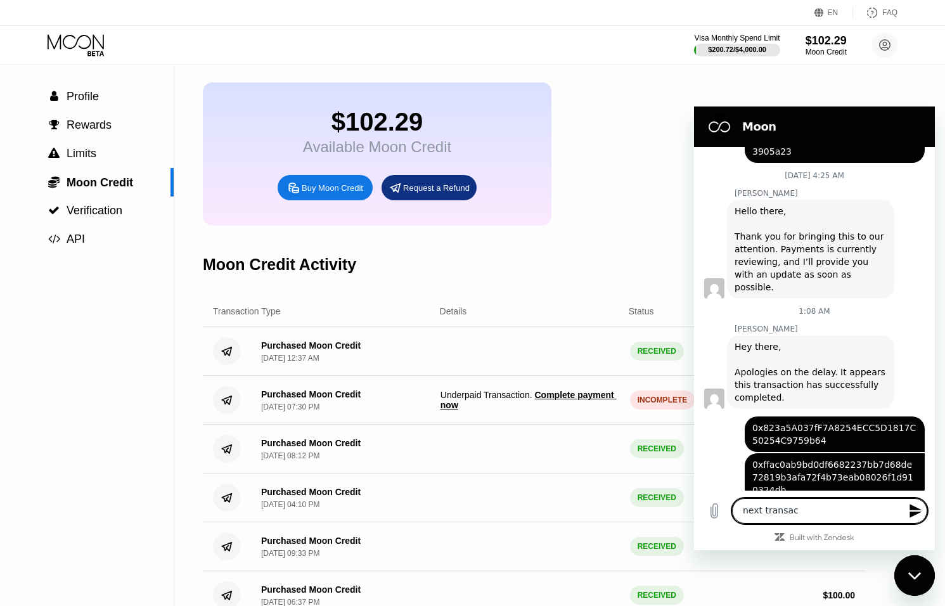
type textarea "next transact"
type textarea "x"
type textarea "next transacti"
type textarea "x"
type textarea "next transactio"
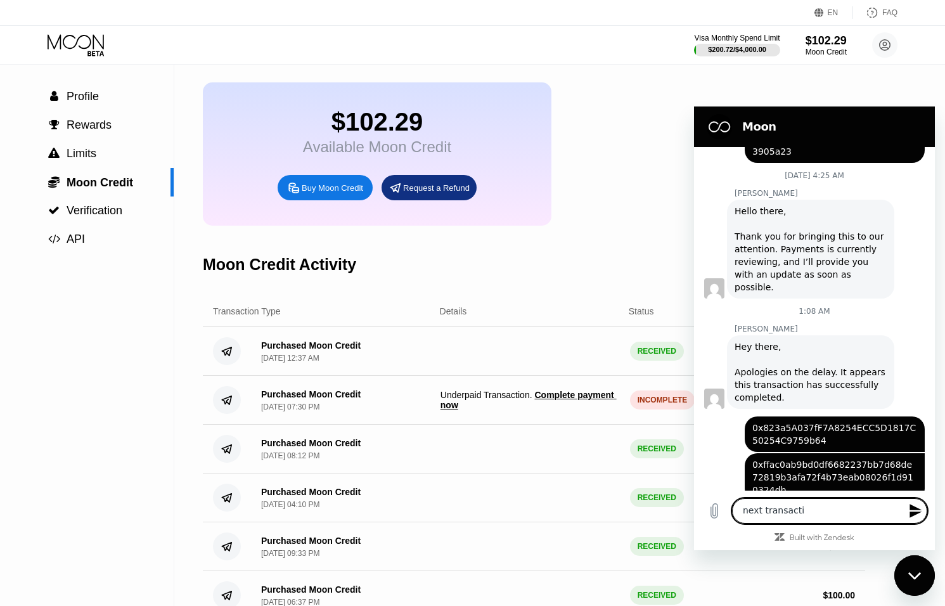
type textarea "x"
type textarea "next transaction"
type textarea "x"
type textarea "next transactions"
type textarea "x"
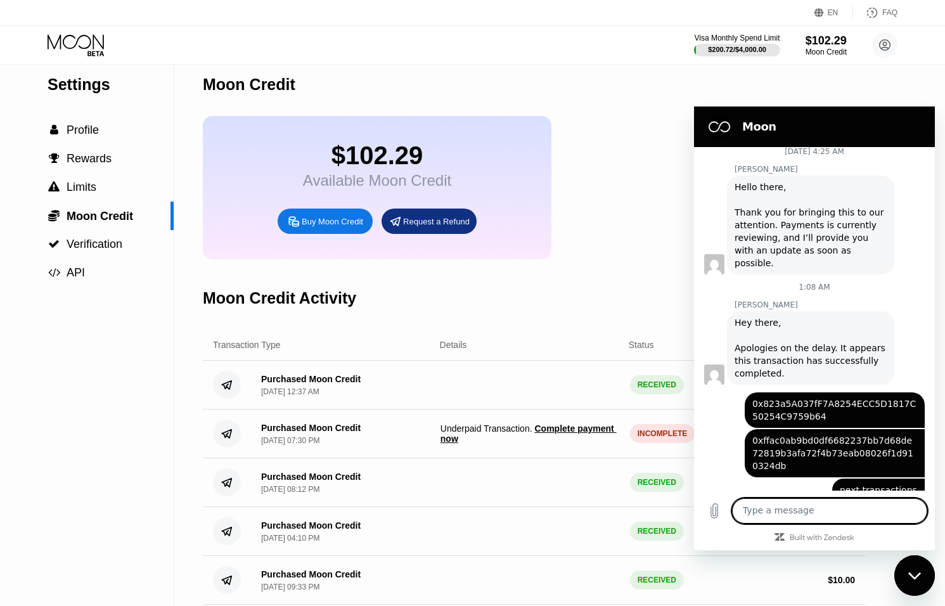
scroll to position [0, 0]
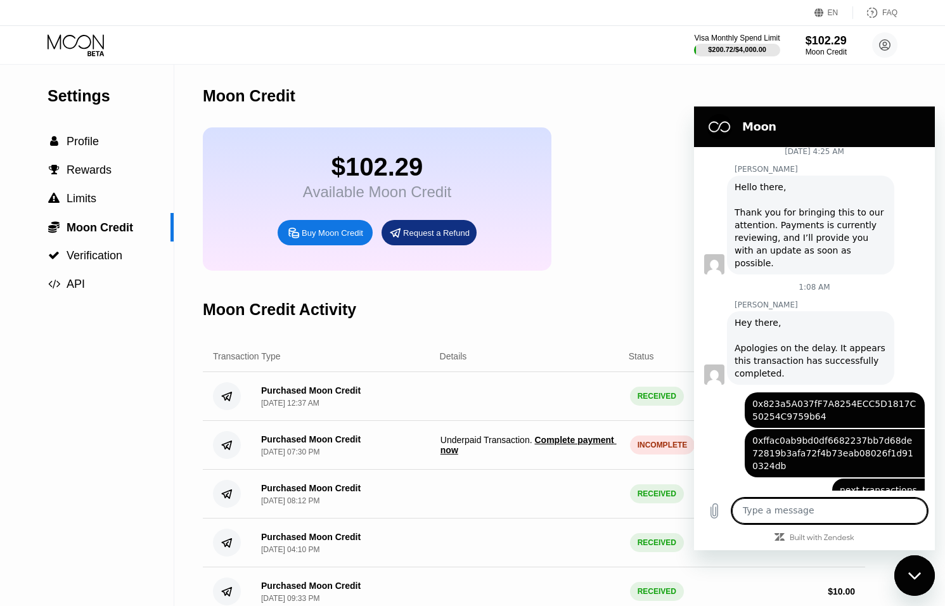
click at [909, 579] on div "Close messaging window" at bounding box center [914, 575] width 38 height 38
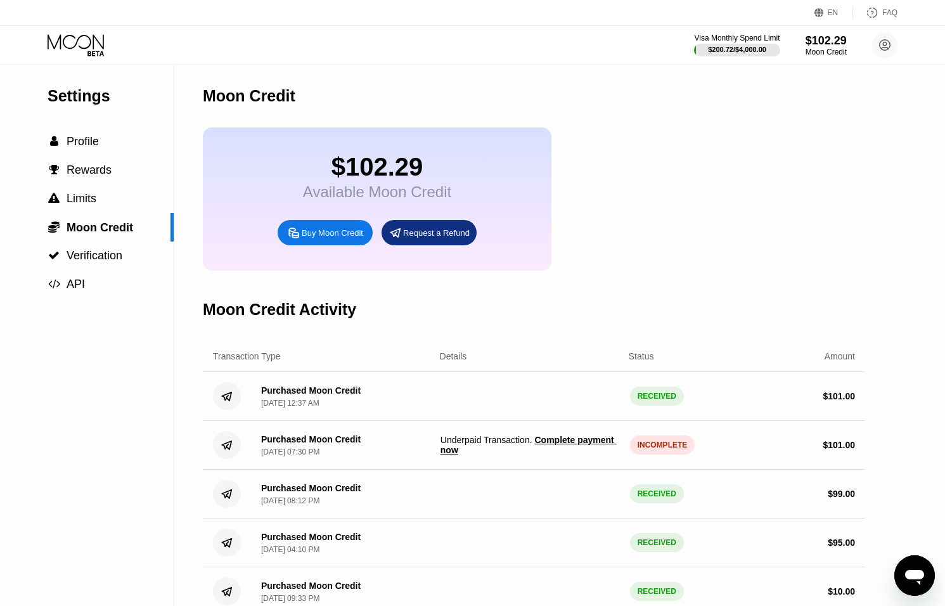
scroll to position [14, 0]
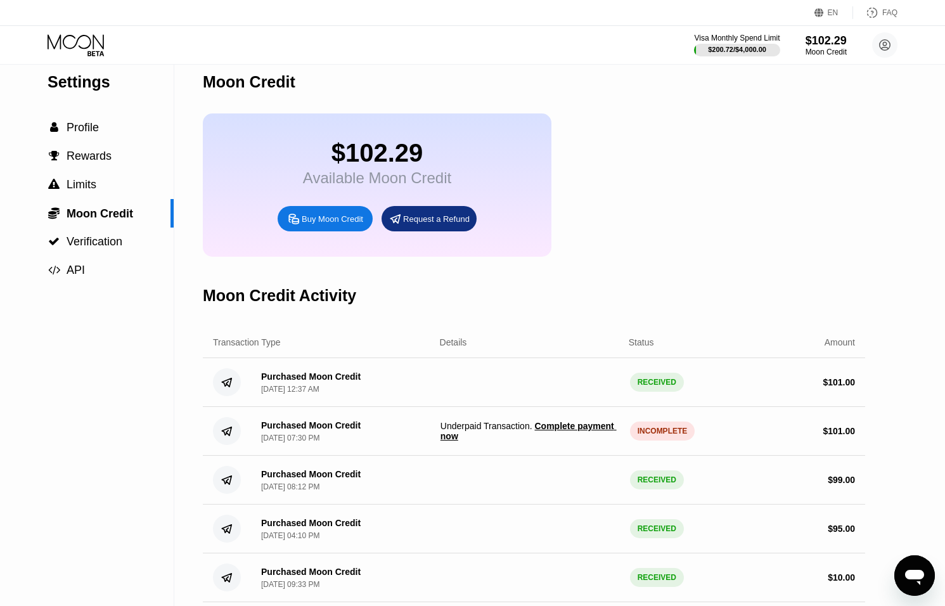
click at [572, 423] on span "Complete payment now" at bounding box center [528, 431] width 176 height 20
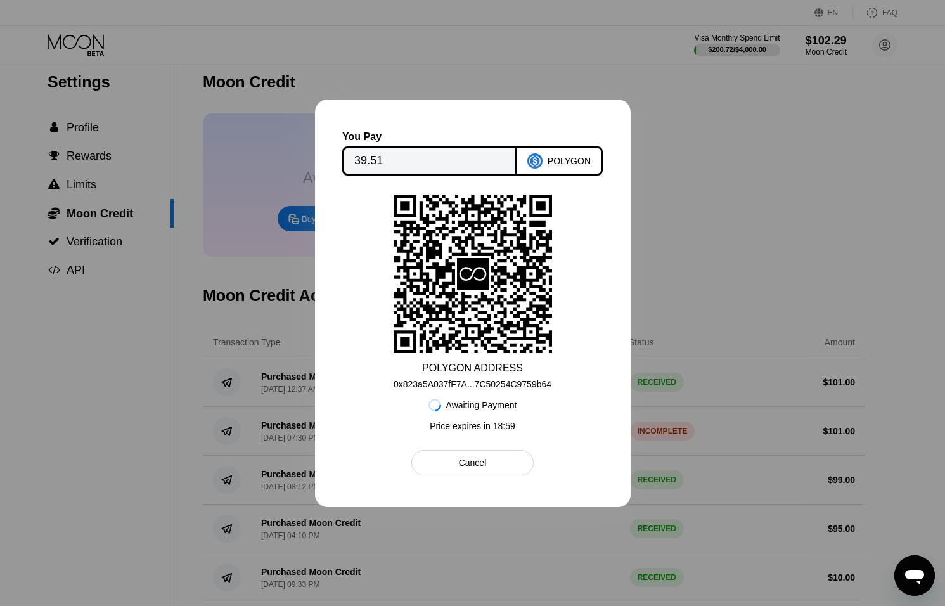
click at [490, 459] on div "Cancel" at bounding box center [472, 462] width 122 height 25
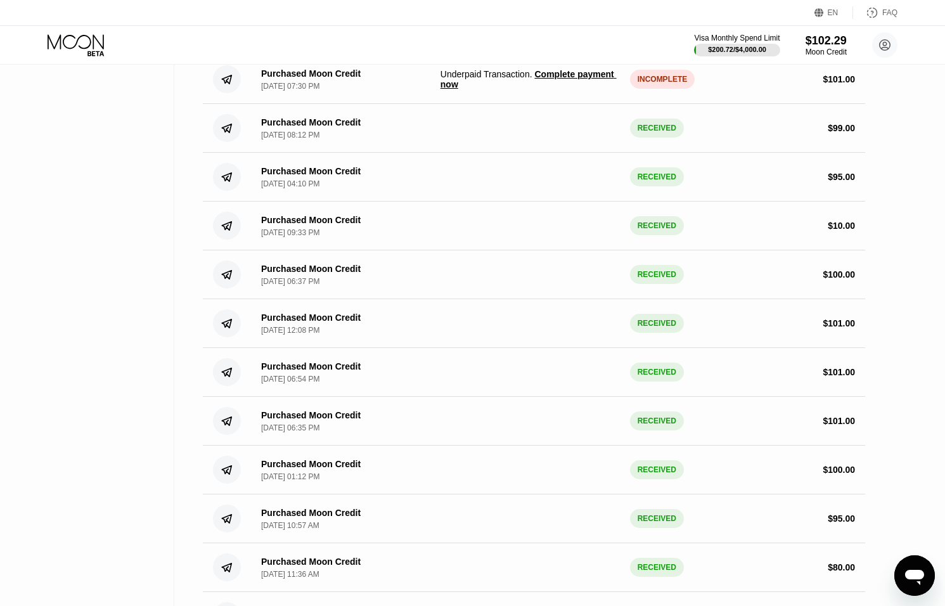
scroll to position [0, 0]
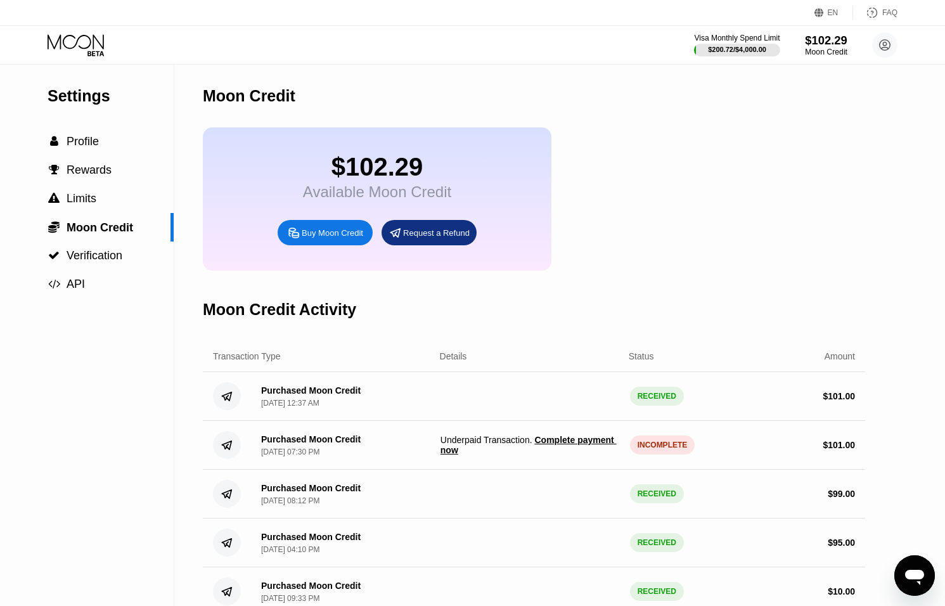
click at [834, 42] on div "$102.29" at bounding box center [826, 40] width 42 height 13
click at [868, 54] on div "Visa Monthly Spend Limit $200.72 / $4,000.00 $102.29 Moon Credit aunglin@dithai…" at bounding box center [795, 44] width 203 height 25
click at [838, 53] on div "Moon Credit" at bounding box center [826, 52] width 42 height 9
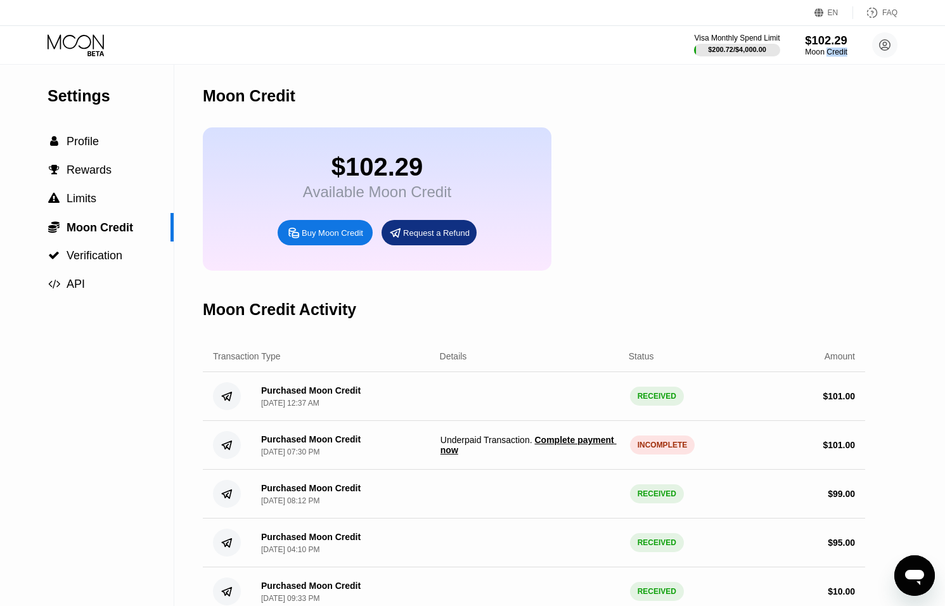
click at [838, 53] on div "Moon Credit" at bounding box center [826, 52] width 42 height 9
click at [885, 41] on circle at bounding box center [884, 44] width 25 height 25
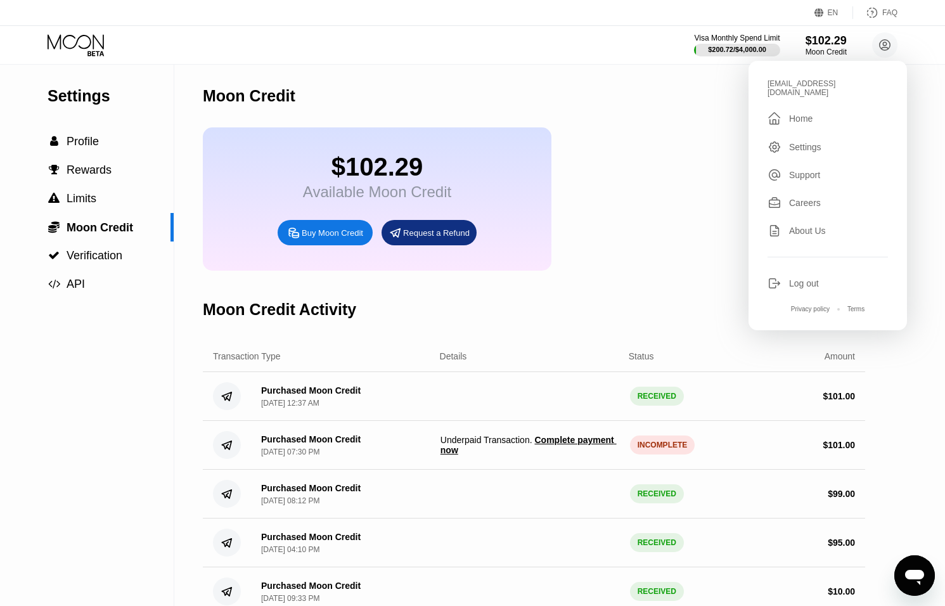
click at [798, 101] on div "aunglin@dithailand.com  Home Settings Support Careers About Us Log out Privacy…" at bounding box center [827, 195] width 158 height 269
click at [797, 113] on div "Home" at bounding box center [800, 118] width 23 height 10
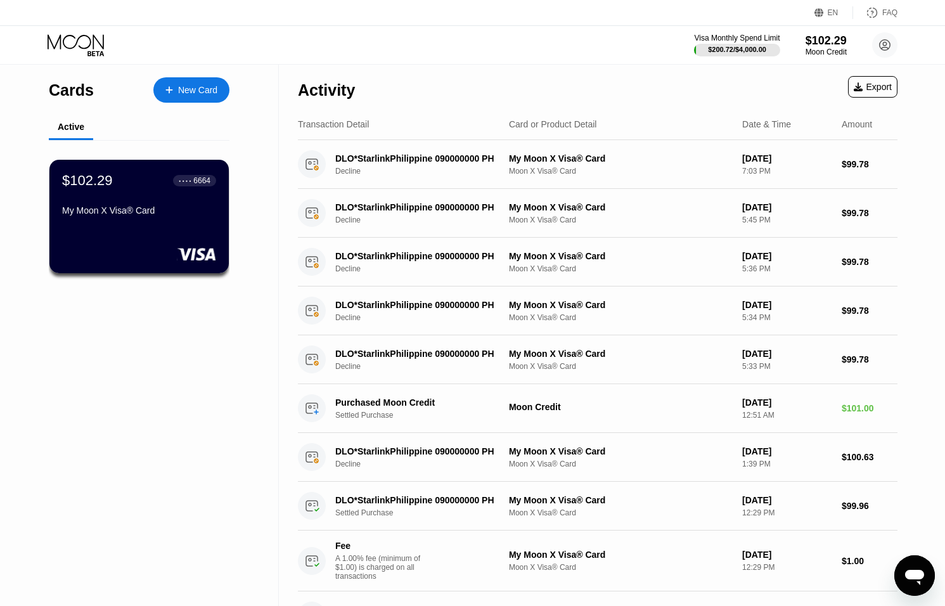
type textarea "x"
